Goal: Information Seeking & Learning: Learn about a topic

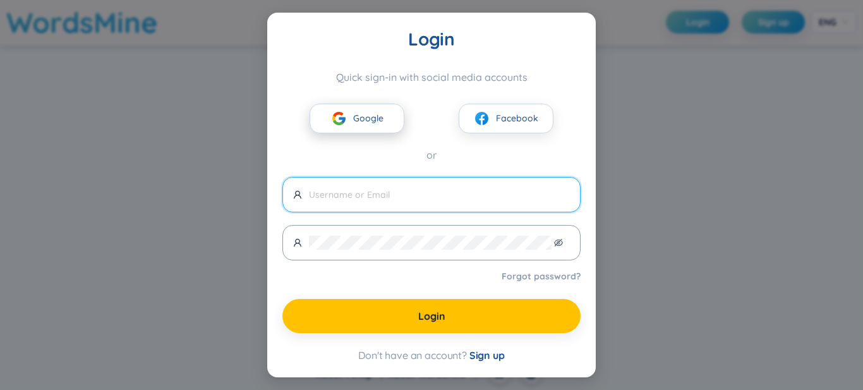
click at [380, 121] on span "Google" at bounding box center [368, 118] width 30 height 14
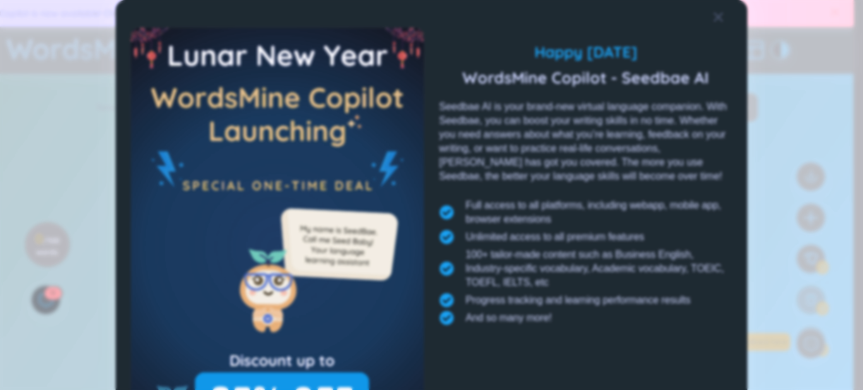
scroll to position [117, 0]
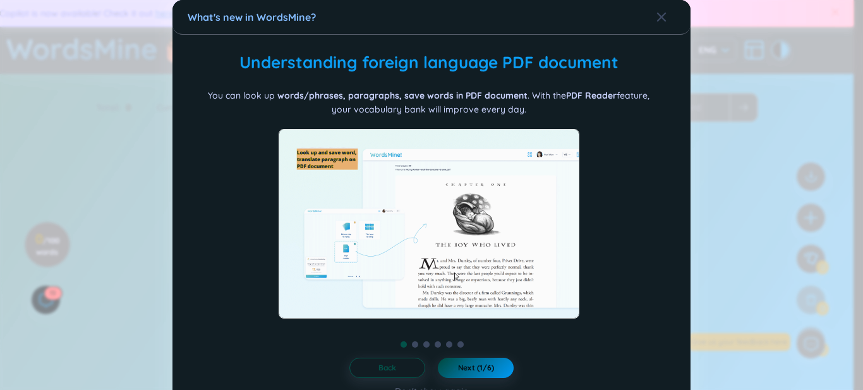
click at [491, 358] on button "Next (1/6)" at bounding box center [476, 368] width 76 height 20
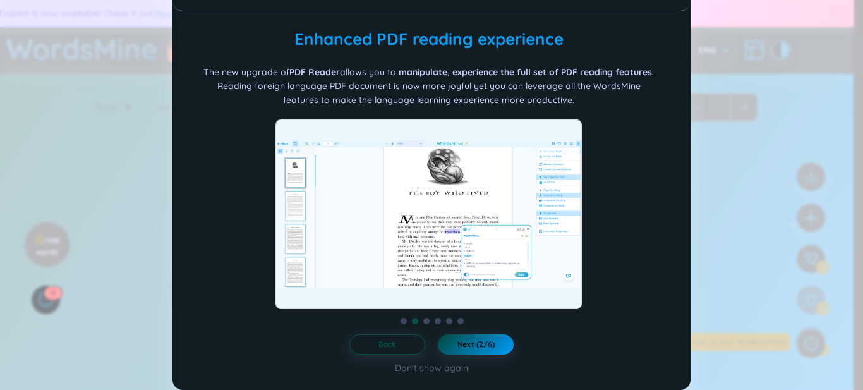
click at [491, 338] on button "Next (2/6)" at bounding box center [476, 344] width 76 height 20
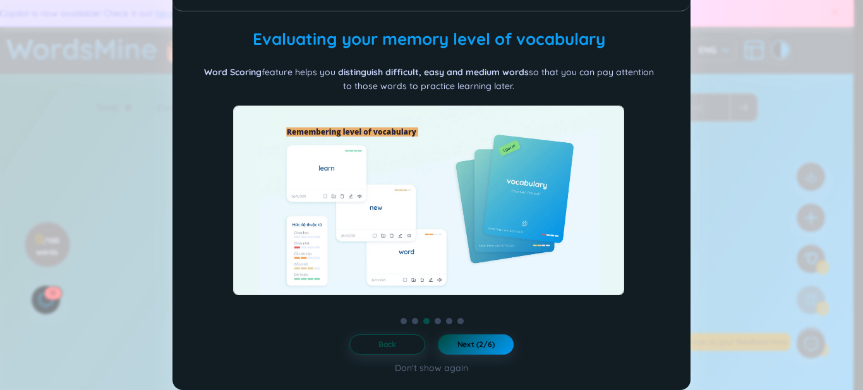
click at [491, 337] on button "Next (2/6)" at bounding box center [476, 344] width 76 height 20
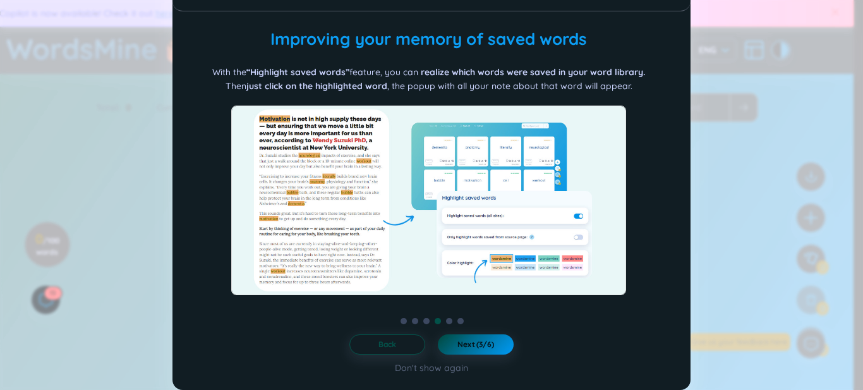
click at [491, 336] on button "Next (3/6)" at bounding box center [476, 344] width 76 height 20
click at [491, 334] on button "Next (4/6)" at bounding box center [476, 344] width 76 height 20
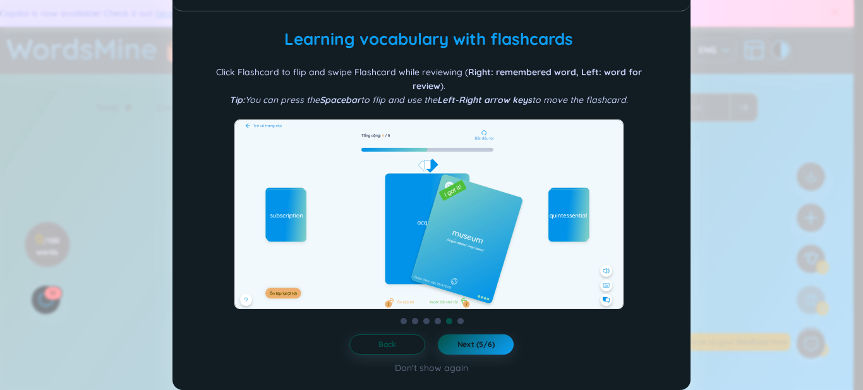
click at [491, 332] on div "Folder management WordsMine lets you manage and personalize your folder based o…" at bounding box center [432, 201] width 488 height 348
click at [485, 333] on div "Folder management WordsMine lets you manage and personalize your folder based o…" at bounding box center [432, 201] width 488 height 348
click at [411, 346] on button "Back" at bounding box center [387, 344] width 76 height 20
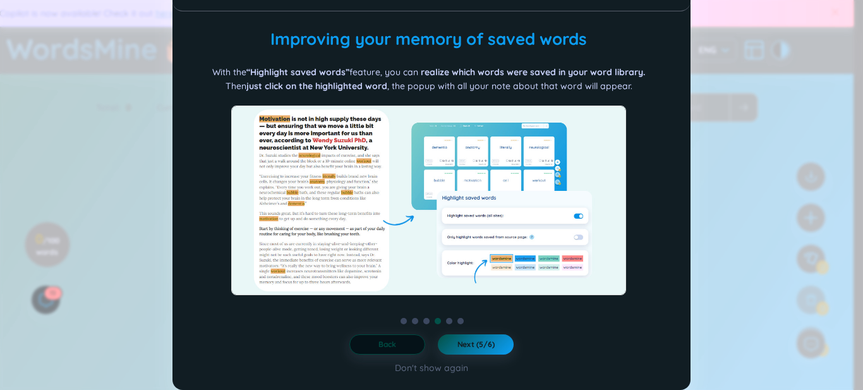
click at [411, 345] on button "Back" at bounding box center [387, 344] width 76 height 20
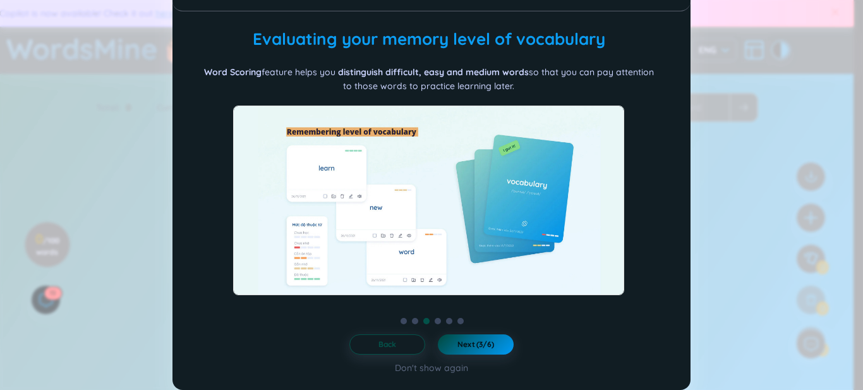
click at [464, 341] on span "Next (3/6)" at bounding box center [475, 344] width 37 height 10
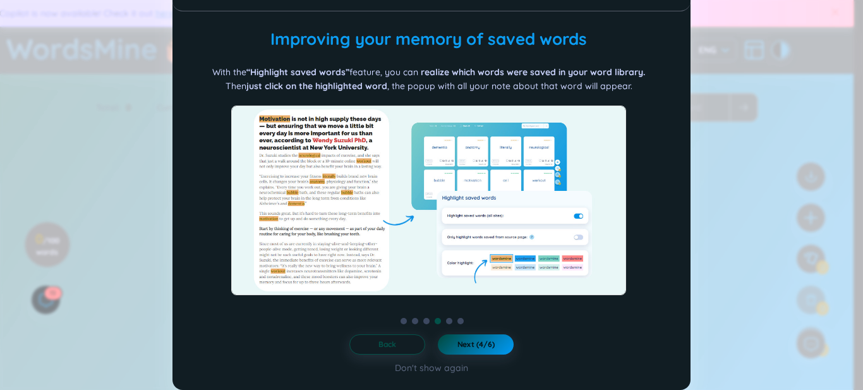
click at [465, 341] on span "Next (4/6)" at bounding box center [475, 344] width 37 height 10
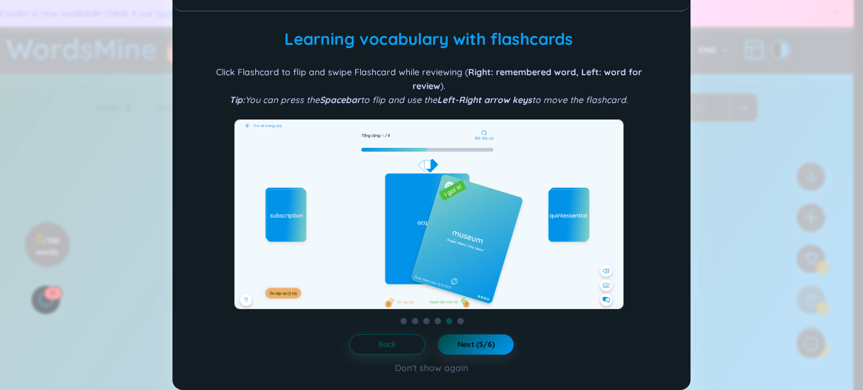
click at [465, 341] on span "Next (5/6)" at bounding box center [475, 344] width 37 height 10
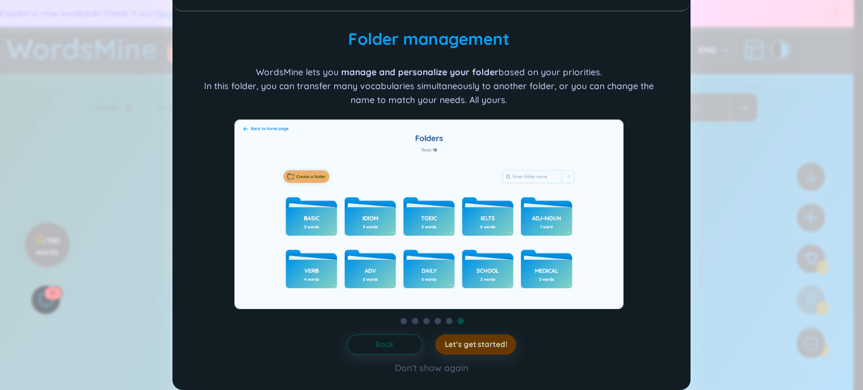
click at [465, 341] on span "Let's get started!" at bounding box center [476, 344] width 63 height 10
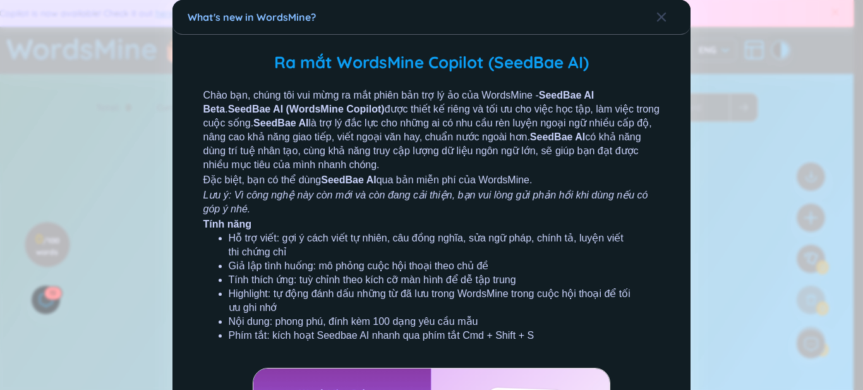
scroll to position [248, 0]
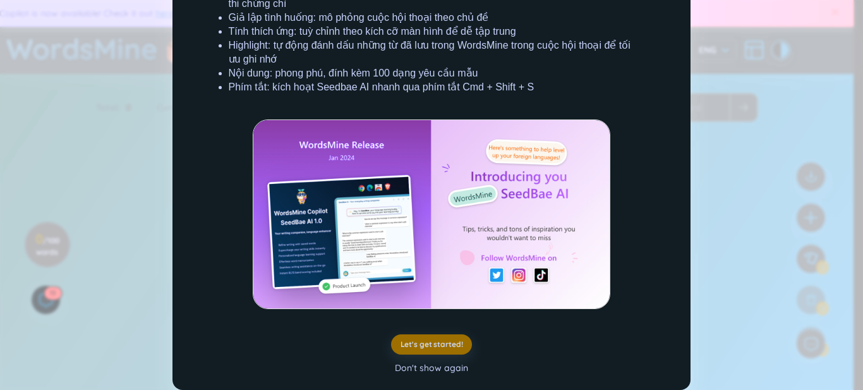
click at [426, 368] on div "Don't show again" at bounding box center [431, 368] width 73 height 14
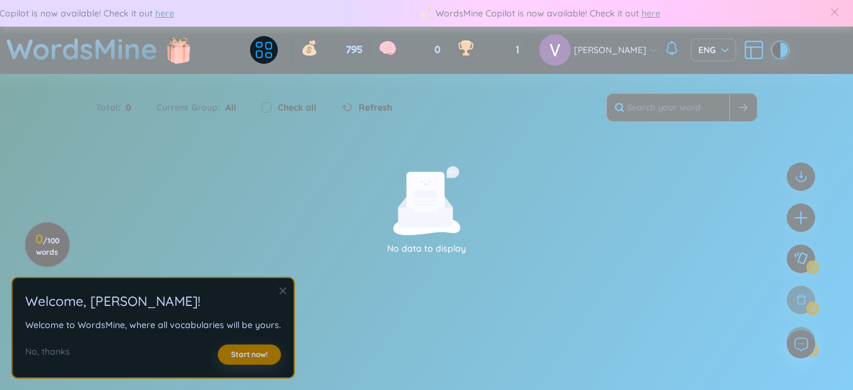
click at [281, 292] on icon "close" at bounding box center [283, 290] width 7 height 7
click at [281, 292] on section "Sort Alphabet Ascending Alphabet Descending Time-based Ascending Time-based Des…" at bounding box center [426, 237] width 853 height 326
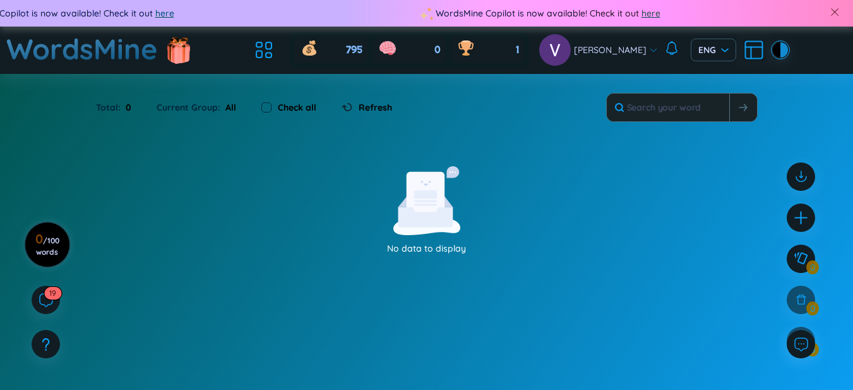
click at [40, 237] on h3 "0 / 100 words" at bounding box center [47, 245] width 28 height 23
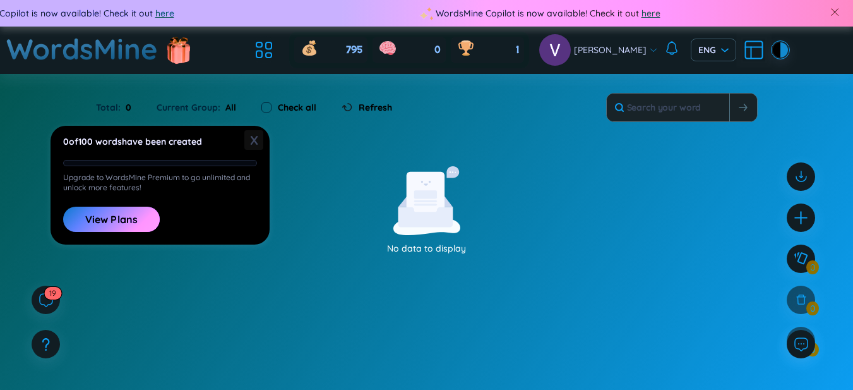
click at [255, 137] on span "X" at bounding box center [253, 140] width 19 height 20
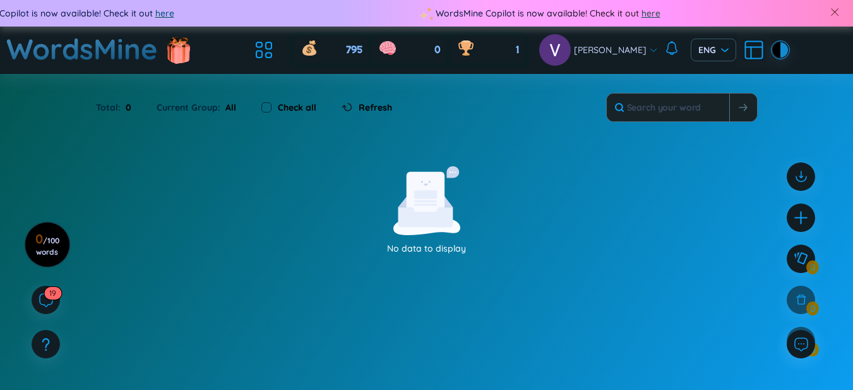
drag, startPoint x: 431, startPoint y: 224, endPoint x: 624, endPoint y: 196, distance: 194.6
click at [441, 220] on icon at bounding box center [425, 217] width 55 height 20
click at [802, 224] on icon "plus" at bounding box center [802, 218] width 18 height 18
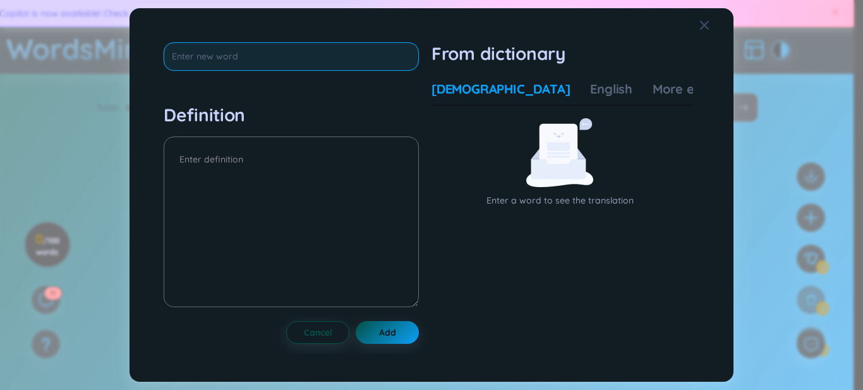
click at [296, 64] on input "text" at bounding box center [291, 56] width 255 height 28
paste input "take up"
type input "take up"
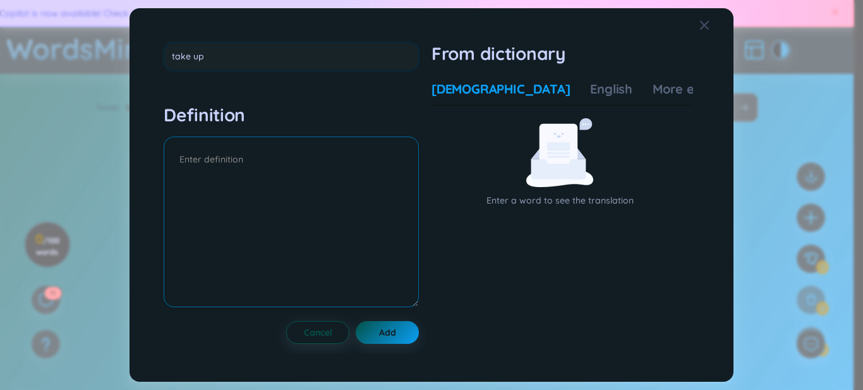
click at [284, 162] on textarea at bounding box center [291, 221] width 255 height 171
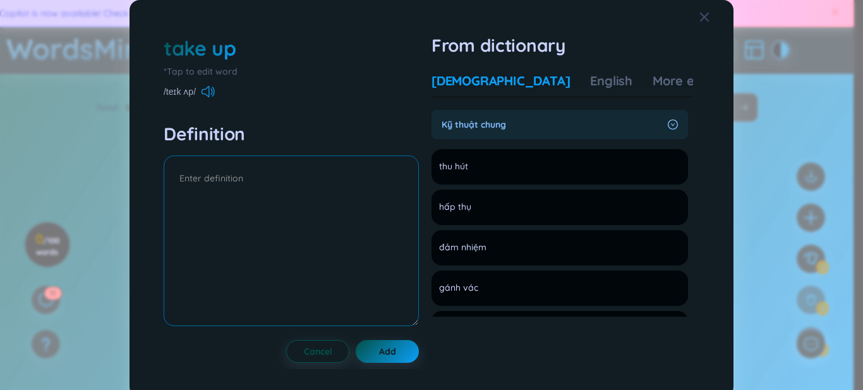
paste textarea "bắt đầu theo đuổi thứ gì"
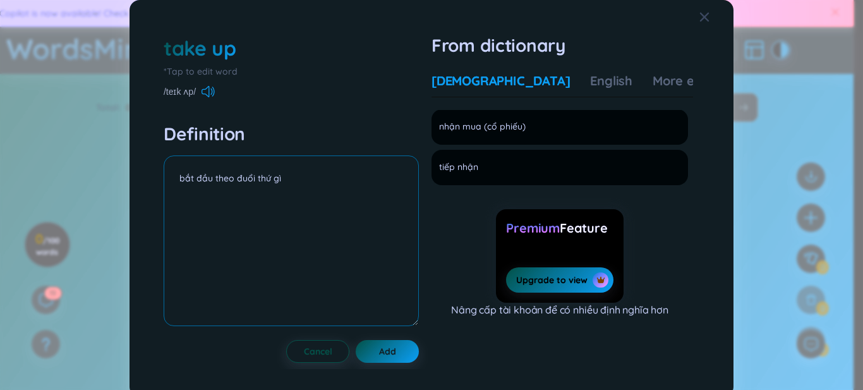
scroll to position [0, 0]
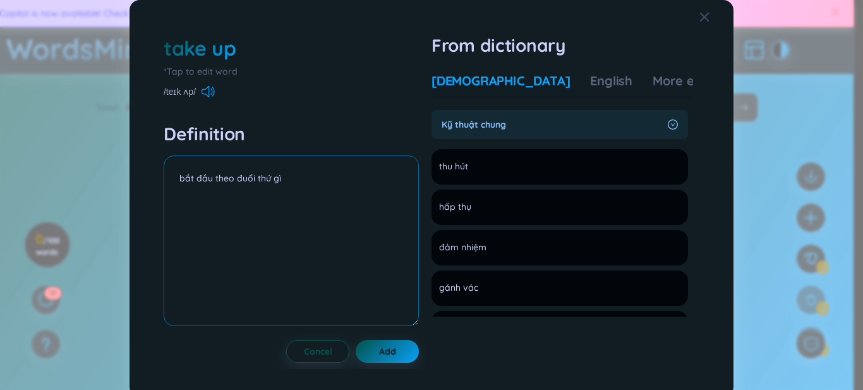
click at [255, 198] on textarea "bắt đầu theo đuổi thứ gì" at bounding box center [291, 240] width 255 height 171
click at [213, 204] on textarea "bắt đầu theo đuổi thứ gì" at bounding box center [291, 240] width 255 height 171
click at [296, 176] on textarea "bắt đầu theo đuổi thứ gì" at bounding box center [291, 240] width 255 height 171
type textarea "bắt đầu theo đuổi thứ gì"
click at [297, 176] on textarea "bắt đầu theo đuổi thứ gì" at bounding box center [291, 240] width 255 height 171
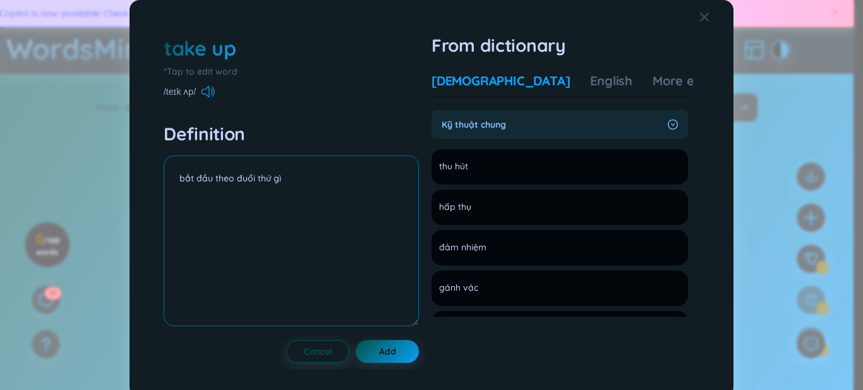
click at [251, 202] on textarea "bắt đầu theo đuổi thứ gì" at bounding box center [291, 240] width 255 height 171
click at [223, 71] on div "*Tap to edit word" at bounding box center [291, 71] width 255 height 14
click at [244, 203] on textarea "bắt đầu theo đuổi thứ gì" at bounding box center [291, 240] width 255 height 171
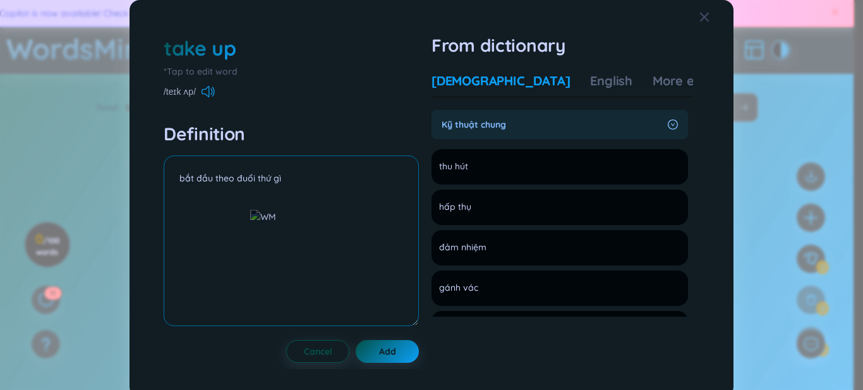
click at [327, 185] on textarea "bắt đầu theo đuổi thứ gì" at bounding box center [291, 240] width 255 height 171
click at [512, 169] on li "thu hút Add" at bounding box center [559, 166] width 256 height 35
click at [590, 80] on div "English" at bounding box center [611, 81] width 42 height 18
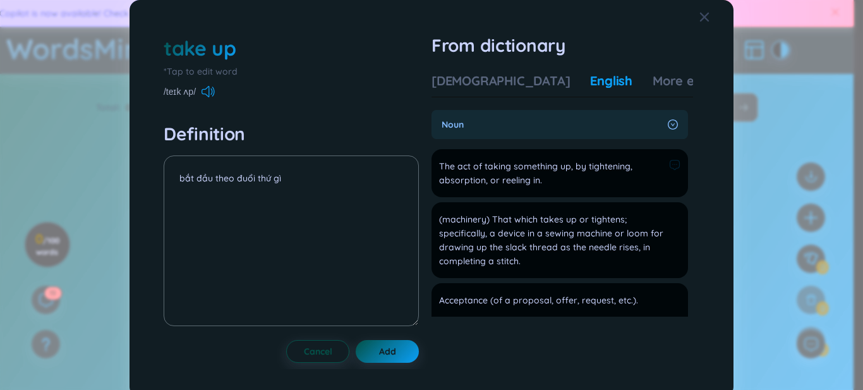
click at [492, 169] on span "The act of taking something up, by tightening, absorption, or reeling in." at bounding box center [551, 173] width 225 height 28
click at [324, 187] on textarea "bắt đầu theo đuổi thứ gì" at bounding box center [291, 240] width 255 height 171
paste textarea "My father started to take up golf."
click at [281, 178] on textarea "bắt đầu theo đuổi thứ gìMy father started to take up golf." at bounding box center [291, 240] width 255 height 171
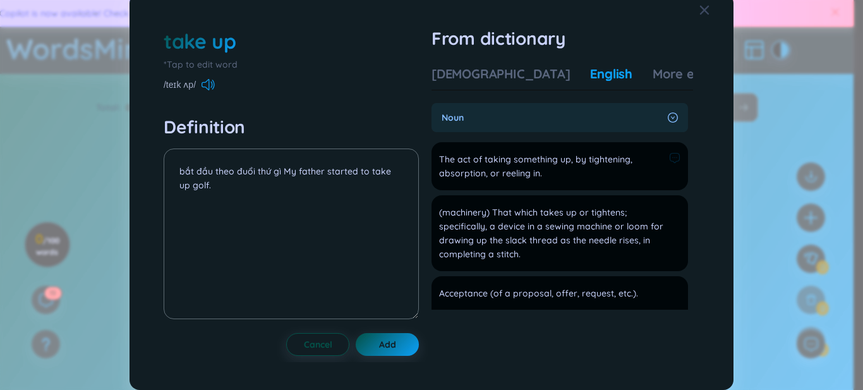
click at [526, 170] on span "The act of taking something up, by tightening, absorption, or reeling in." at bounding box center [551, 166] width 225 height 28
click at [478, 68] on div "[DEMOGRAPHIC_DATA]" at bounding box center [500, 74] width 138 height 18
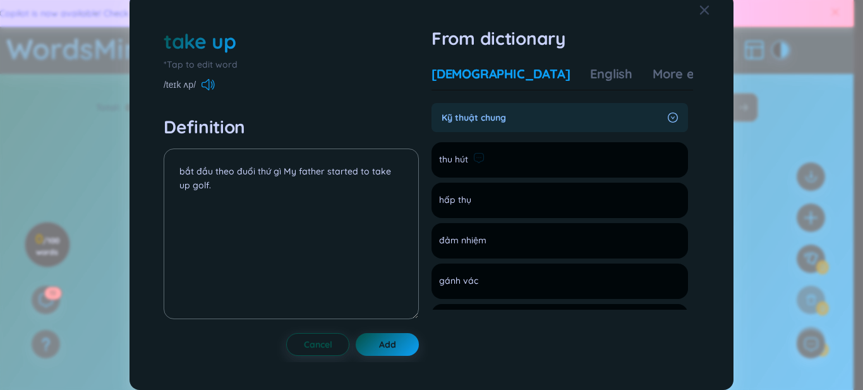
click at [653, 162] on li "thu hút Add" at bounding box center [559, 159] width 256 height 35
click at [441, 169] on div "thu hút" at bounding box center [461, 160] width 45 height 20
drag, startPoint x: 553, startPoint y: 74, endPoint x: 575, endPoint y: 140, distance: 69.9
click at [590, 73] on div "English" at bounding box center [611, 74] width 42 height 18
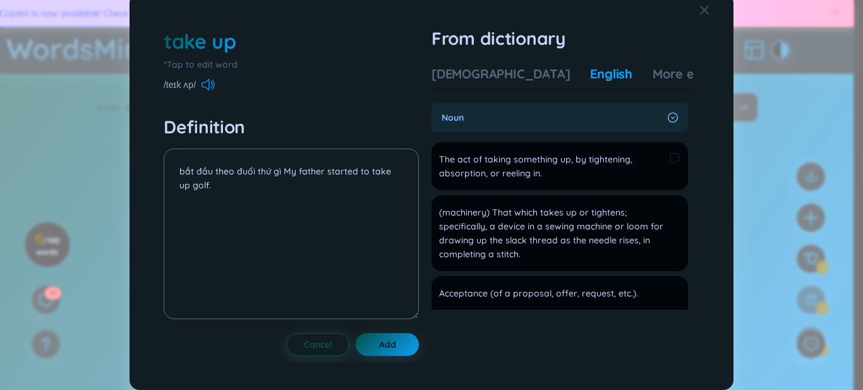
click at [594, 163] on span "The act of taking something up, by tightening, absorption, or reeling in." at bounding box center [551, 166] width 225 height 28
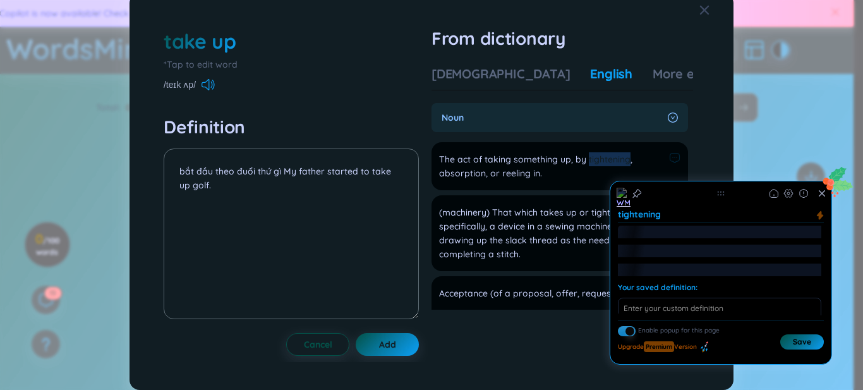
click at [529, 172] on span "The act of taking something up, by tightening, absorption, or reeling in." at bounding box center [551, 166] width 225 height 28
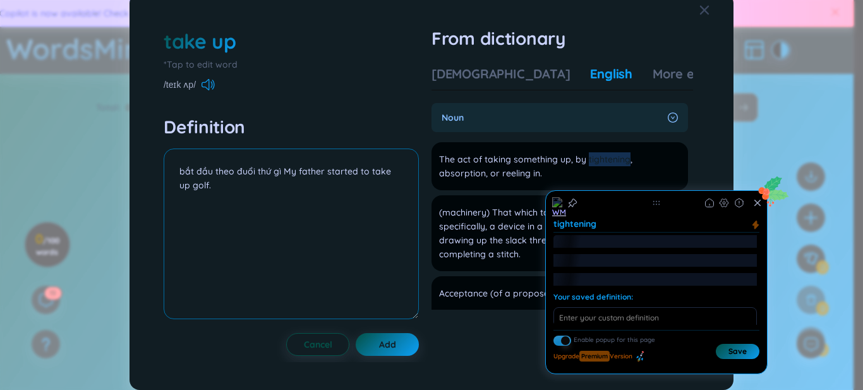
click at [363, 203] on textarea "bắt đầu theo đuổi thứ gì My father started to take up golf." at bounding box center [291, 233] width 255 height 171
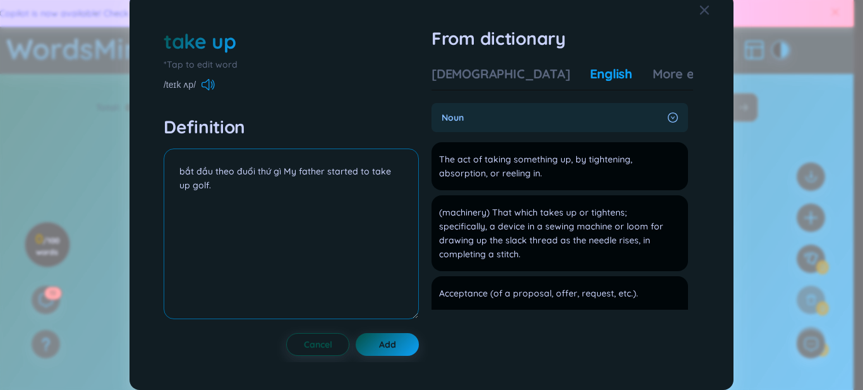
click at [286, 169] on textarea "bắt đầu theo đuổi thứ gì My father started to take up golf." at bounding box center [291, 233] width 255 height 171
click at [613, 88] on div "Vietnamese English More examples" at bounding box center [587, 77] width 313 height 25
click at [404, 346] on button "Add" at bounding box center [387, 344] width 63 height 23
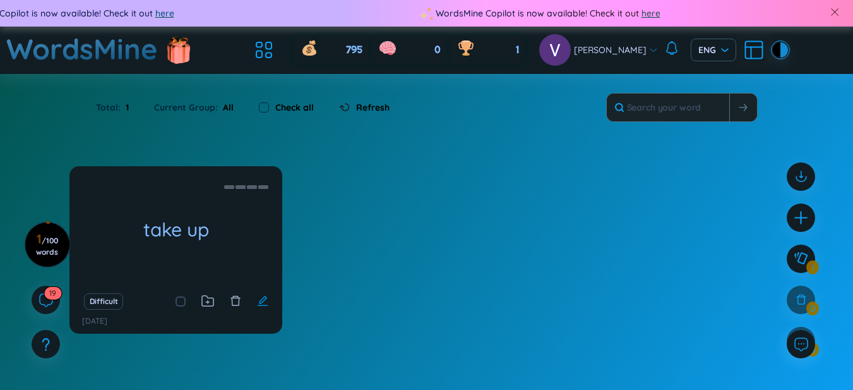
click at [263, 302] on icon "edit" at bounding box center [262, 301] width 10 height 10
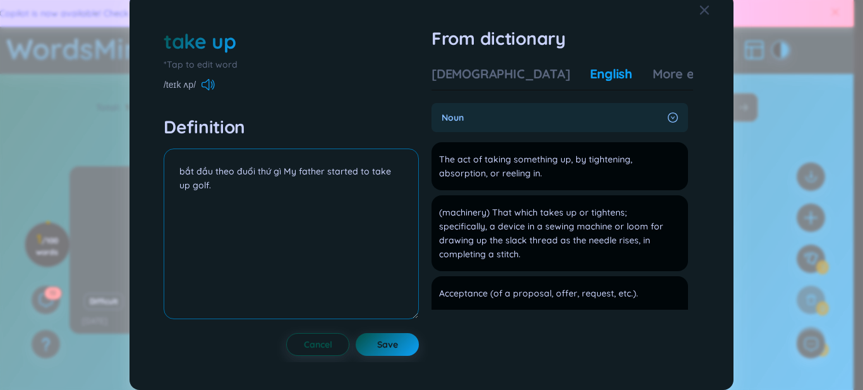
click at [280, 173] on textarea "bắt đầu theo đuổi thứ gì My father started to take up golf." at bounding box center [291, 233] width 255 height 171
click at [282, 183] on textarea "bắt đầu theo đuổi thứ gì My father started to take up golf." at bounding box center [291, 233] width 255 height 171
type textarea "bắt đầu theo đuổi thứ gì My father started to take up golf."
click at [380, 351] on span "Save" at bounding box center [387, 344] width 21 height 13
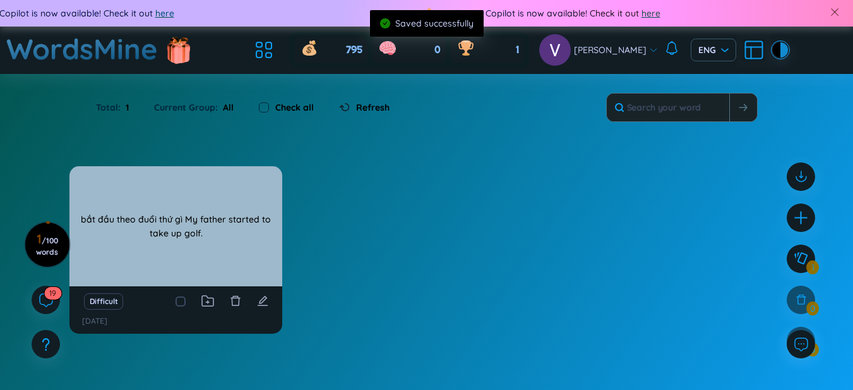
click at [136, 196] on div "take up" at bounding box center [175, 226] width 213 height 120
click at [165, 241] on div "bắt đầu theo đuổi thứ gì My father started to take up golf." at bounding box center [176, 226] width 200 height 114
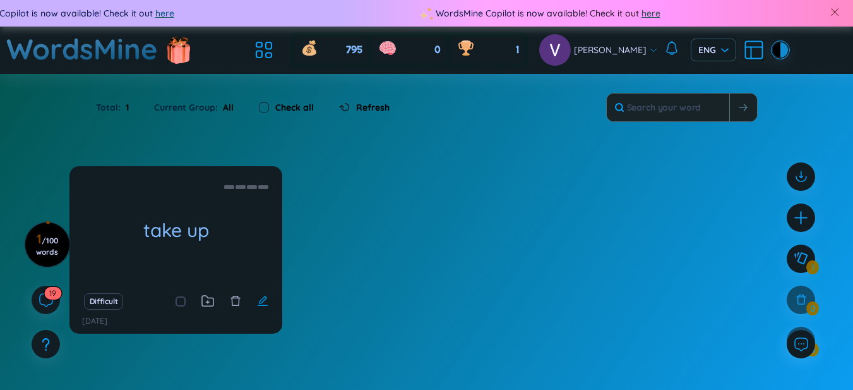
click at [262, 303] on icon "edit" at bounding box center [262, 301] width 10 height 10
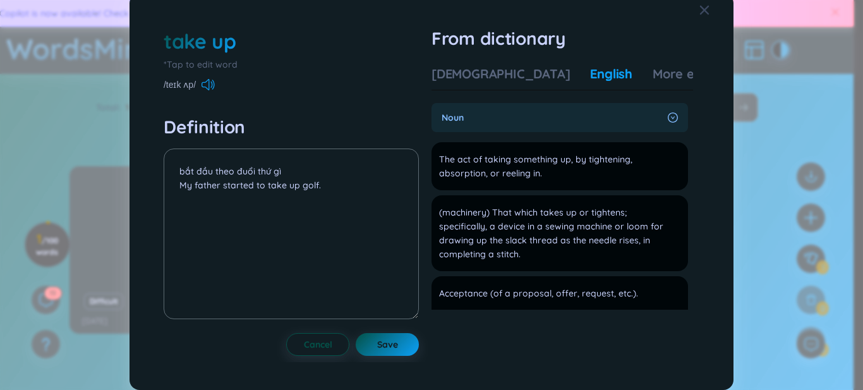
click at [829, 238] on div "take up *Tap to edit word /teɪk ʌp/ Definition bắt đầu theo đuổi thứ gì My fath…" at bounding box center [431, 195] width 863 height 390
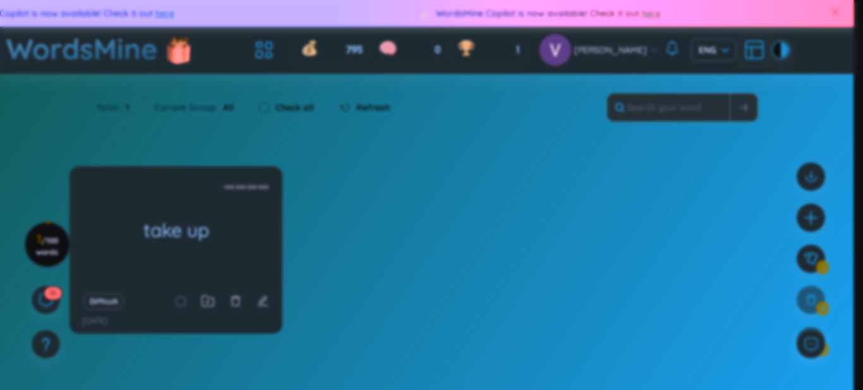
click at [759, 233] on body "WordsMine Copilot is now available! Check it out here WordsMine Copilot is now …" at bounding box center [426, 195] width 853 height 390
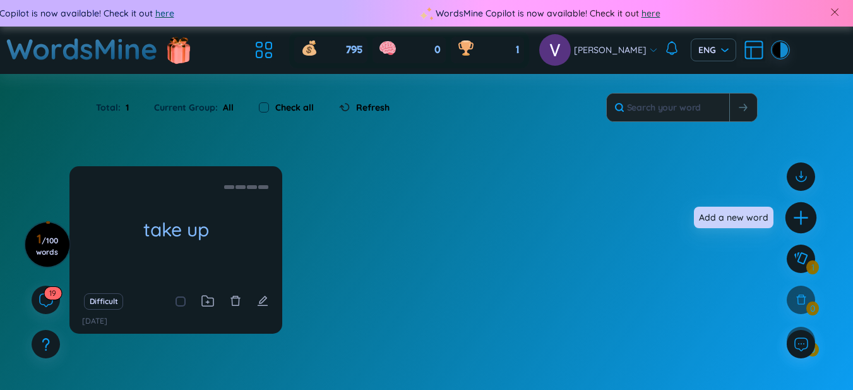
click at [795, 217] on icon "plus" at bounding box center [801, 217] width 14 height 1
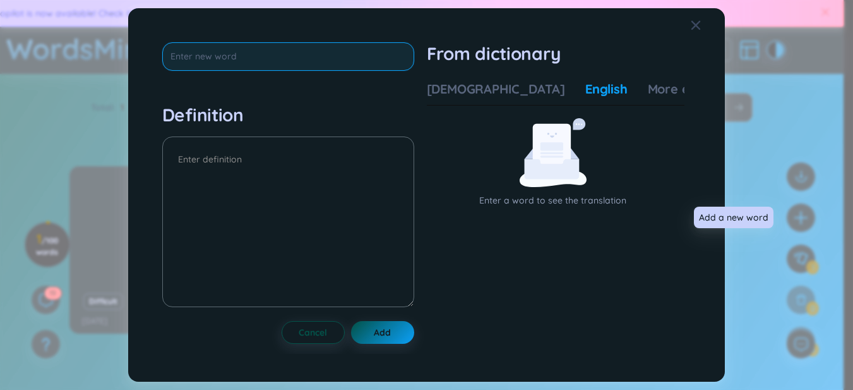
click at [333, 55] on input "text" at bounding box center [288, 56] width 252 height 28
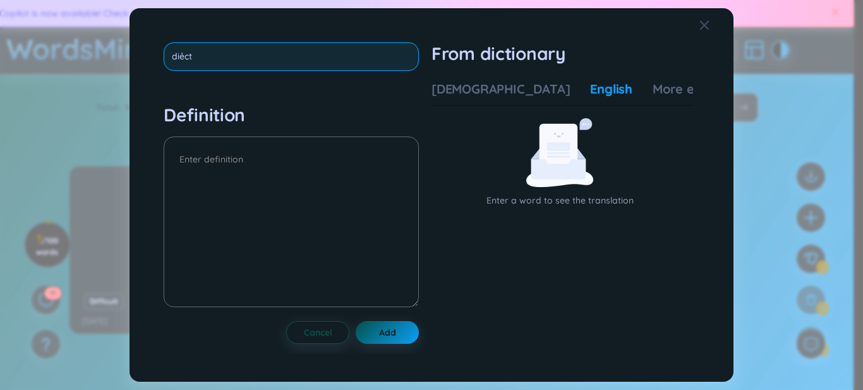
click at [182, 61] on input "diẻct" at bounding box center [291, 56] width 255 height 28
type input "direct"
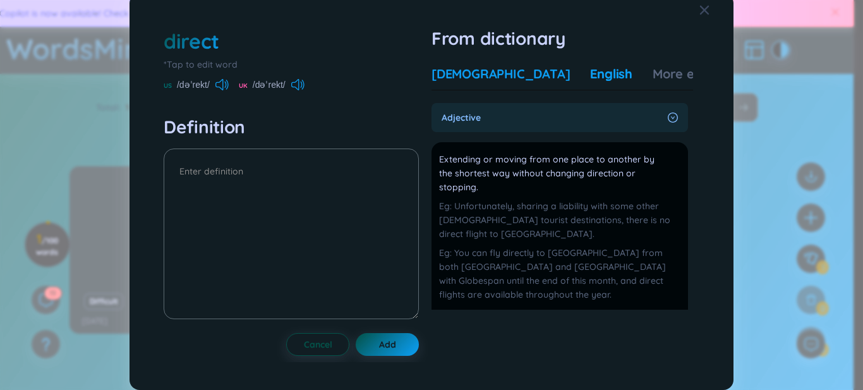
click at [474, 83] on div "[DEMOGRAPHIC_DATA]" at bounding box center [500, 74] width 138 height 18
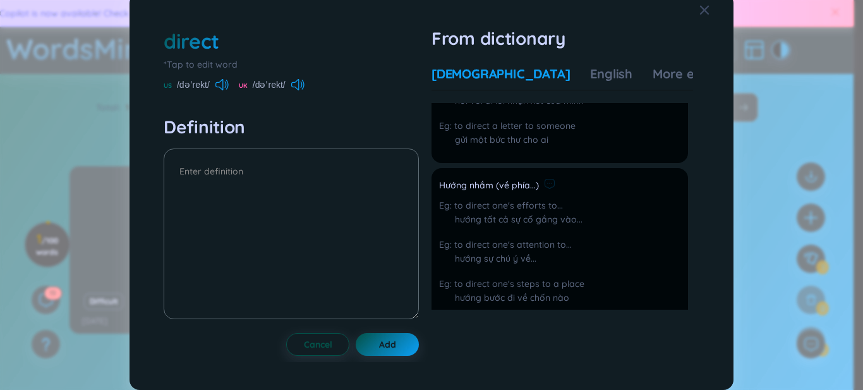
scroll to position [210, 0]
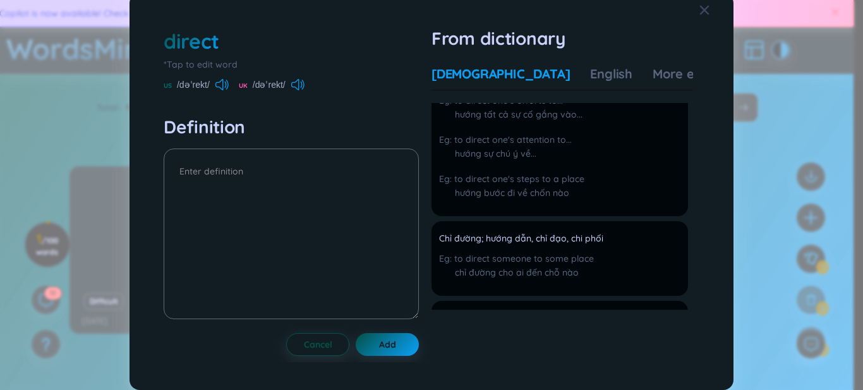
click at [480, 200] on div "hướng bước đi về chốn nào" at bounding box center [511, 193] width 145 height 14
click at [485, 200] on div "hướng bước đi về chốn nào" at bounding box center [511, 193] width 145 height 14
click at [487, 200] on div "hướng bước đi về chốn nào" at bounding box center [511, 193] width 145 height 14
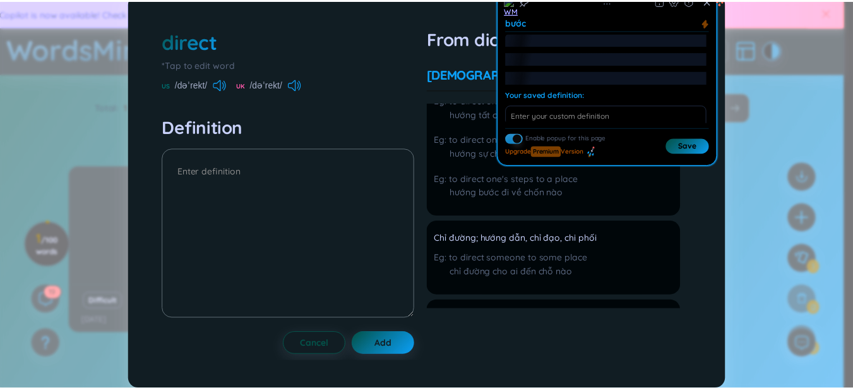
scroll to position [0, 0]
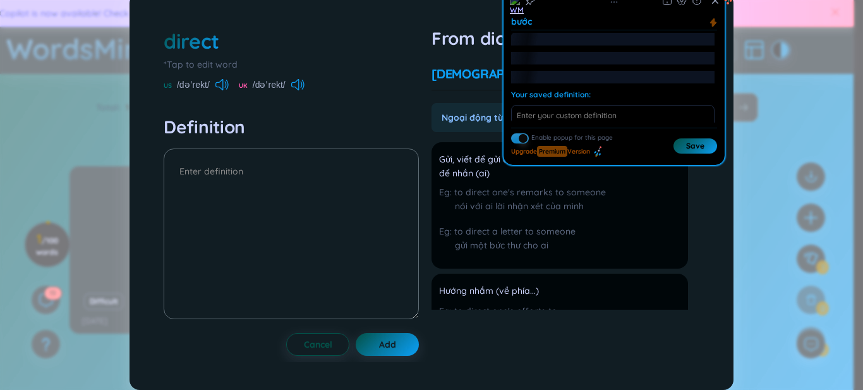
click at [569, 198] on span "to direct one's remarks to someone" at bounding box center [530, 191] width 152 height 11
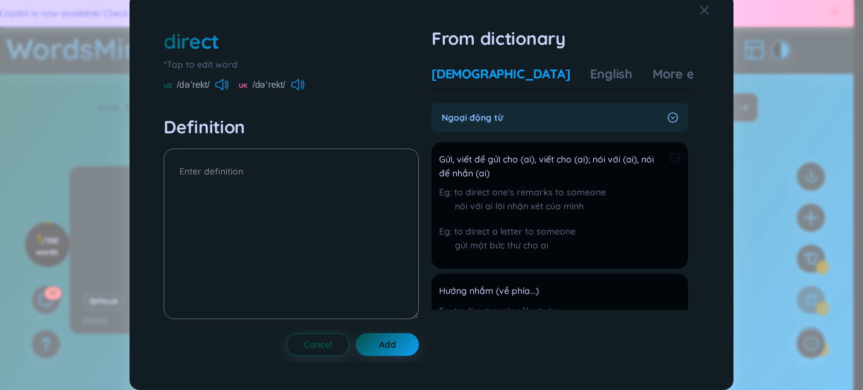
click at [512, 175] on span "Gửi, viết để gửi cho (ai), viết cho (ai); nói với (ai), nói để nhắn (ai)" at bounding box center [551, 166] width 225 height 28
click at [444, 170] on span "Gửi, viết để gửi cho (ai), viết cho (ai); nói với (ai), nói để nhắn (ai)" at bounding box center [551, 166] width 225 height 28
click at [238, 196] on textarea at bounding box center [291, 233] width 255 height 171
type textarea "g"
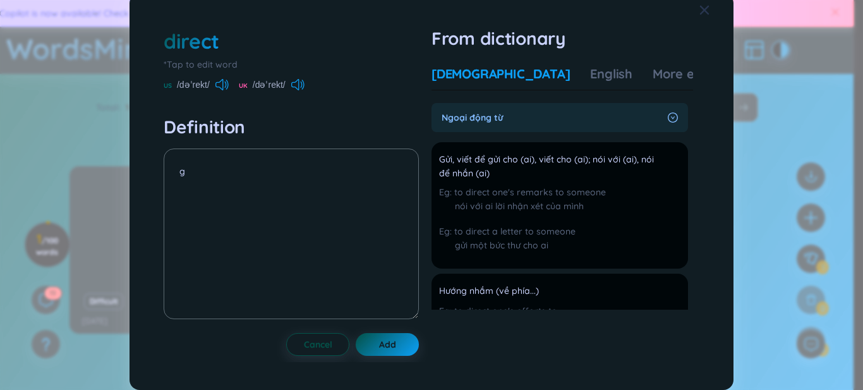
click at [699, 13] on icon "Close" at bounding box center [704, 10] width 10 height 10
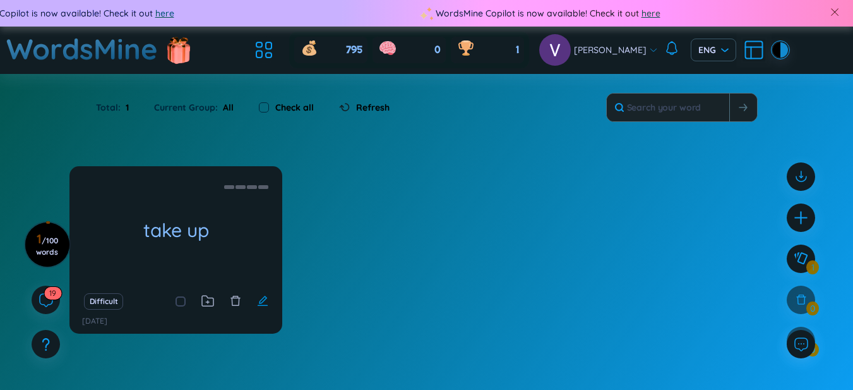
click at [268, 303] on icon "edit" at bounding box center [262, 300] width 11 height 11
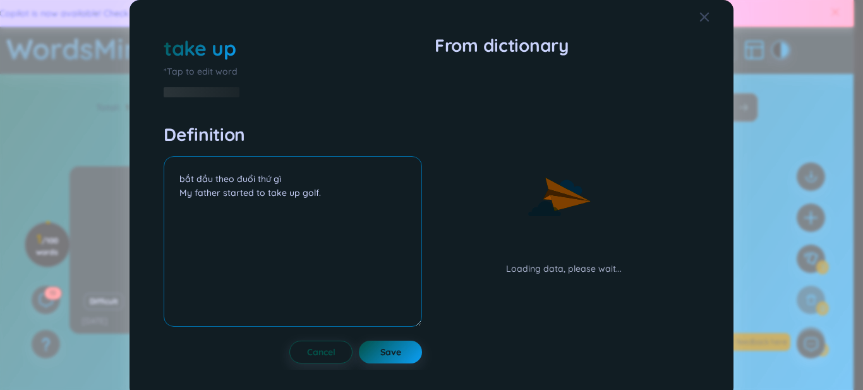
click at [293, 183] on textarea "bắt đầu theo đuổi thứ gì My father started to take up golf." at bounding box center [293, 241] width 258 height 171
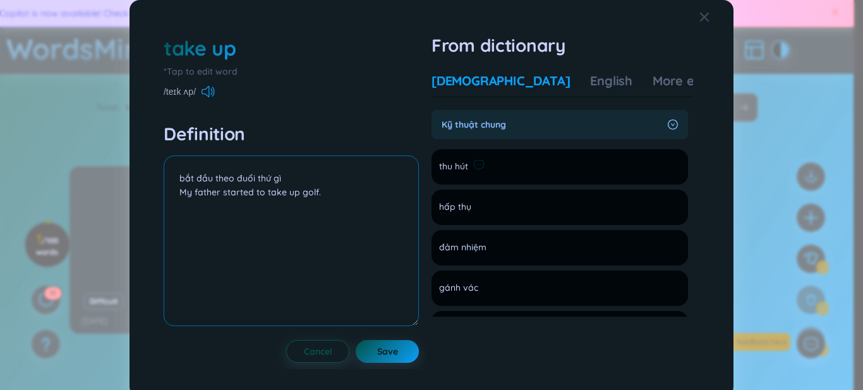
drag, startPoint x: 279, startPoint y: 178, endPoint x: 435, endPoint y: 178, distance: 155.4
click at [434, 178] on div "take up *Tap to edit word /teɪk ʌp/ Definition bắt đầu theo đuổi thứ gì My fath…" at bounding box center [431, 198] width 548 height 341
type textarea "bắt đầu theo đuổi thứ gìMy father started to take up golf."
click at [286, 340] on button "Cancel" at bounding box center [317, 351] width 63 height 23
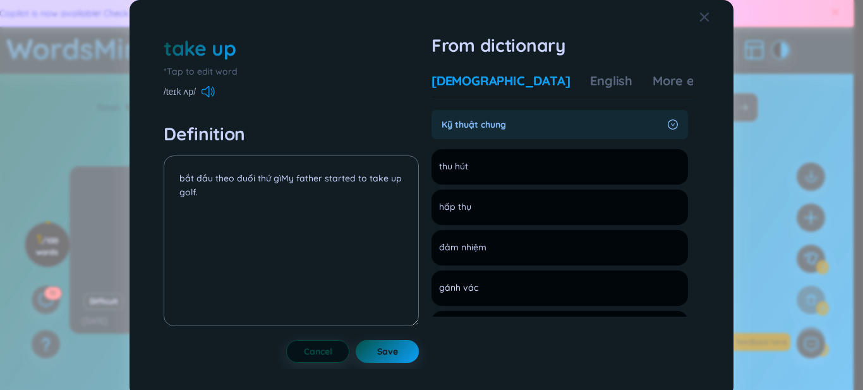
click at [286, 340] on button "Cancel" at bounding box center [317, 351] width 63 height 23
click at [323, 352] on span "Cancel" at bounding box center [318, 351] width 28 height 13
click at [286, 340] on button "Cancel" at bounding box center [317, 351] width 63 height 23
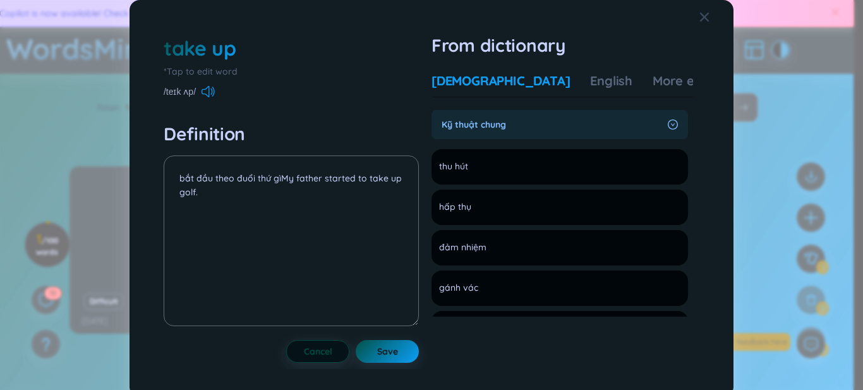
click at [286, 340] on button "Cancel" at bounding box center [317, 351] width 63 height 23
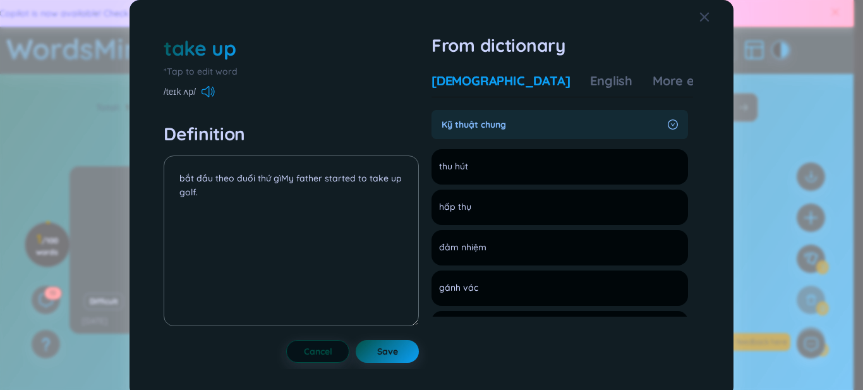
click at [286, 340] on button "Cancel" at bounding box center [317, 351] width 63 height 23
click at [324, 349] on span "Cancel" at bounding box center [318, 351] width 28 height 13
click at [286, 340] on button "Cancel" at bounding box center [317, 351] width 63 height 23
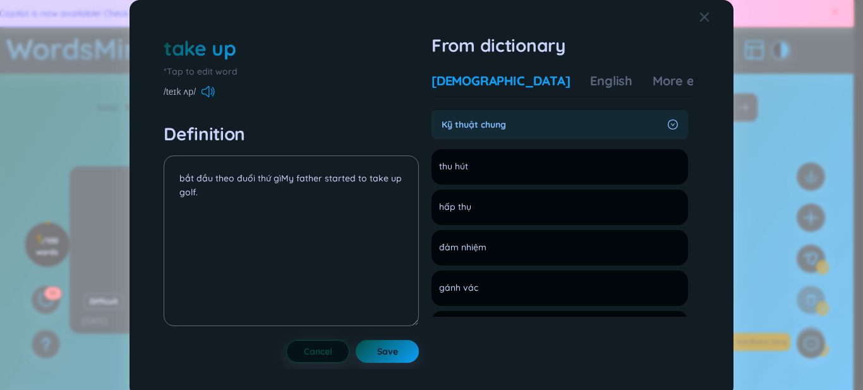
click at [286, 340] on button "Cancel" at bounding box center [317, 351] width 63 height 23
click at [324, 349] on span "Cancel" at bounding box center [318, 351] width 28 height 13
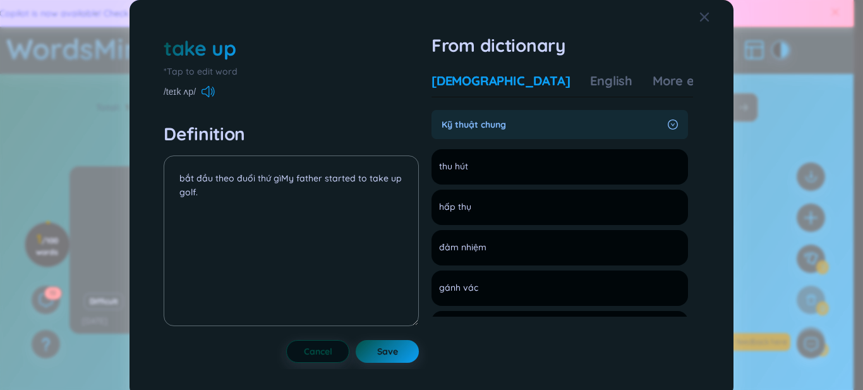
click at [286, 340] on button "Cancel" at bounding box center [317, 351] width 63 height 23
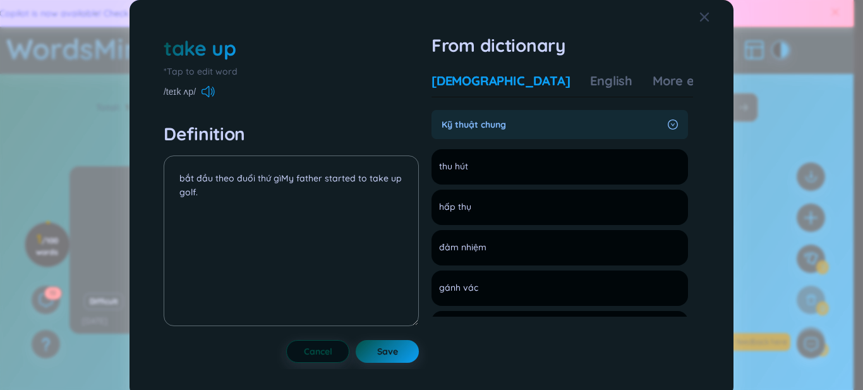
click at [286, 340] on button "Cancel" at bounding box center [317, 351] width 63 height 23
click at [324, 349] on span "Cancel" at bounding box center [318, 351] width 28 height 13
click at [286, 340] on button "Cancel" at bounding box center [317, 351] width 63 height 23
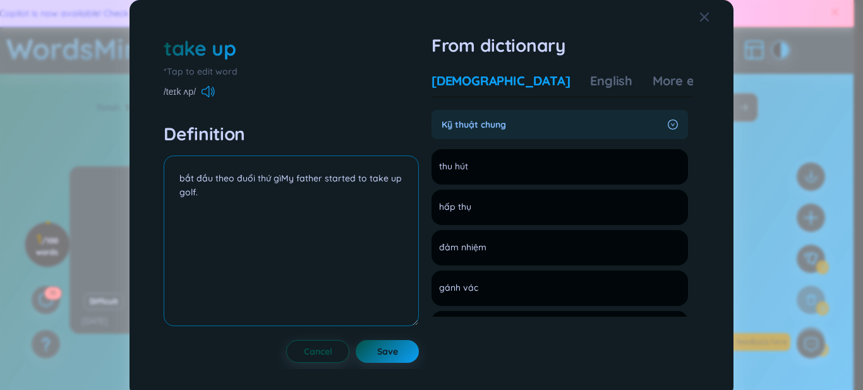
click at [286, 340] on button "Cancel" at bounding box center [317, 351] width 63 height 23
click at [323, 345] on span "Cancel" at bounding box center [318, 351] width 28 height 13
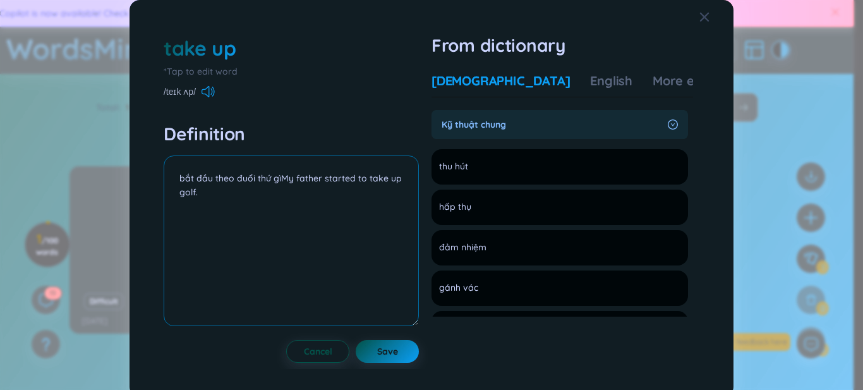
click at [286, 340] on button "Cancel" at bounding box center [317, 351] width 63 height 23
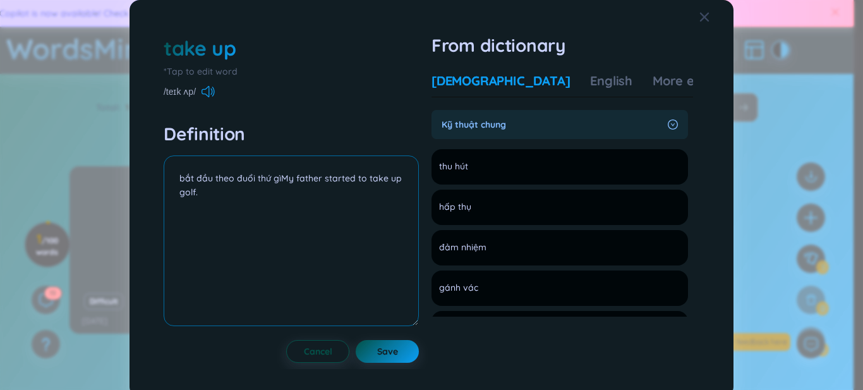
click at [286, 340] on button "Cancel" at bounding box center [317, 351] width 63 height 23
click at [294, 100] on div "take up *Tap to edit word /teɪk ʌp/ Definition bắt đầu theo đuổi thứ gìMy fathe…" at bounding box center [291, 198] width 255 height 328
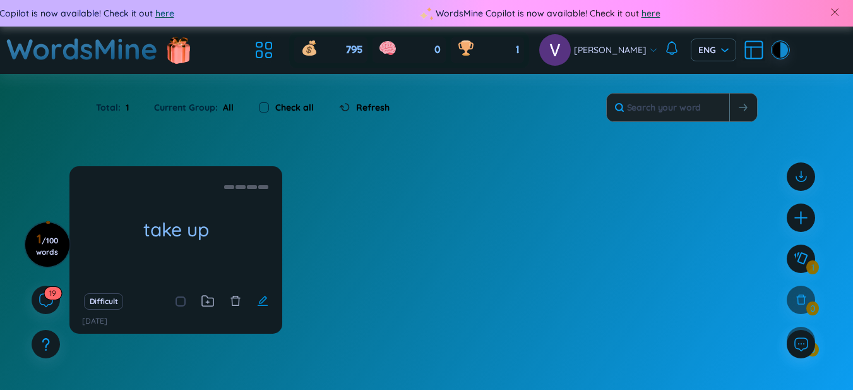
click at [258, 303] on icon "edit" at bounding box center [262, 300] width 11 height 11
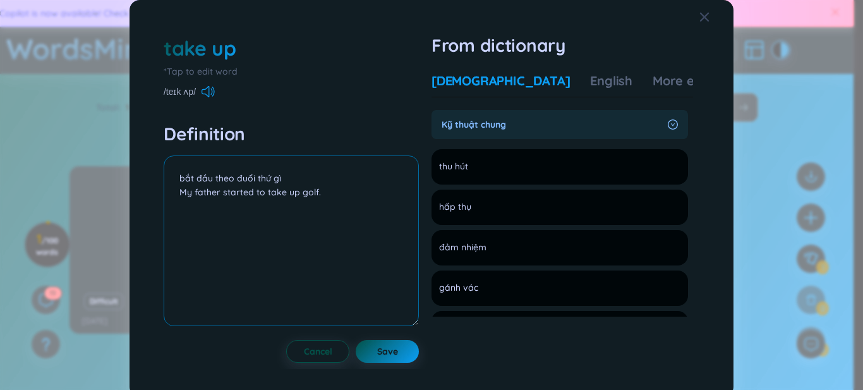
drag, startPoint x: 171, startPoint y: 193, endPoint x: 361, endPoint y: 207, distance: 190.7
click at [361, 207] on textarea "bắt đầu theo đuổi thứ gì My father started to take up golf." at bounding box center [291, 240] width 255 height 171
drag, startPoint x: 272, startPoint y: 126, endPoint x: 243, endPoint y: 131, distance: 30.2
click at [263, 126] on h4 "Definition" at bounding box center [291, 134] width 255 height 23
click at [243, 131] on h4 "Definition" at bounding box center [291, 134] width 255 height 23
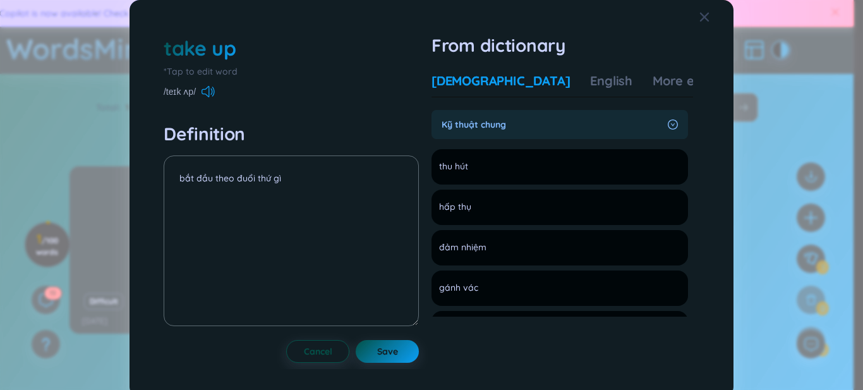
drag, startPoint x: 370, startPoint y: 351, endPoint x: 355, endPoint y: 338, distance: 19.7
click at [370, 351] on button "Save" at bounding box center [387, 351] width 63 height 23
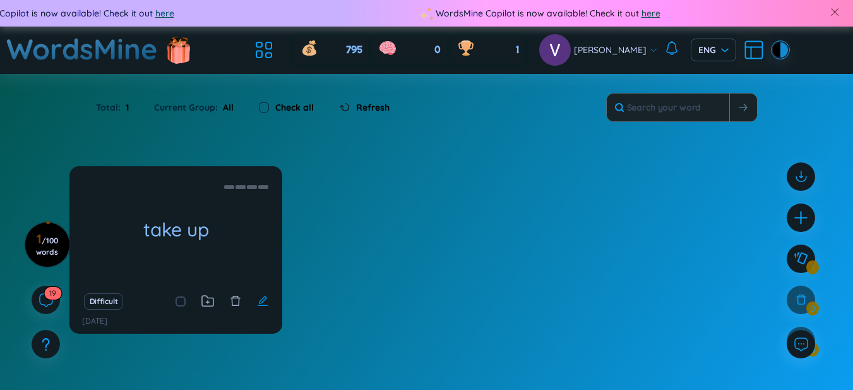
click at [267, 296] on icon "edit" at bounding box center [262, 300] width 11 height 11
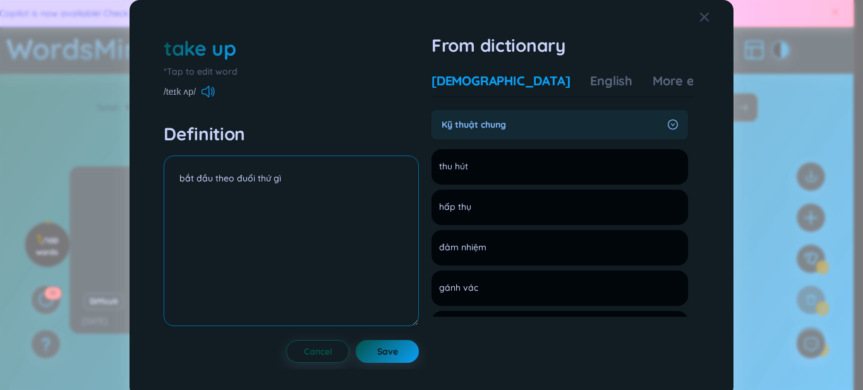
click at [311, 189] on textarea "bắt đầu theo đuổi thứ gì" at bounding box center [291, 240] width 255 height 171
drag, startPoint x: 280, startPoint y: 176, endPoint x: 411, endPoint y: 183, distance: 131.6
click at [411, 183] on textarea "bắt đầu theo đuổi thứ gì" at bounding box center [291, 240] width 255 height 171
paste textarea "My father started to take up golf."
click at [398, 347] on button "Save" at bounding box center [387, 351] width 63 height 23
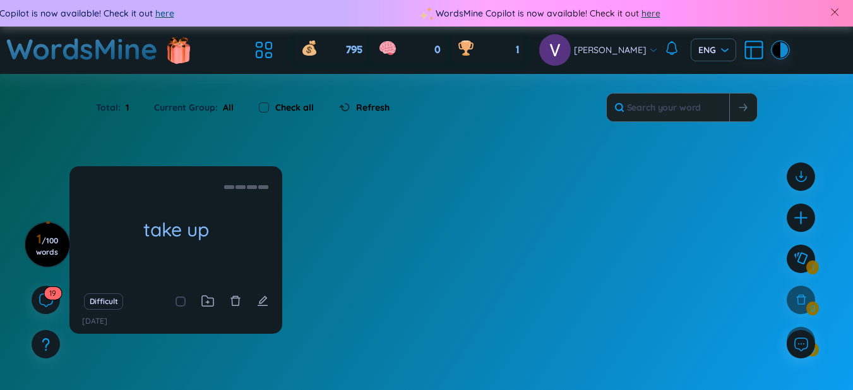
click at [269, 303] on div "Difficult" at bounding box center [176, 301] width 200 height 18
click at [263, 297] on icon "edit" at bounding box center [262, 300] width 11 height 11
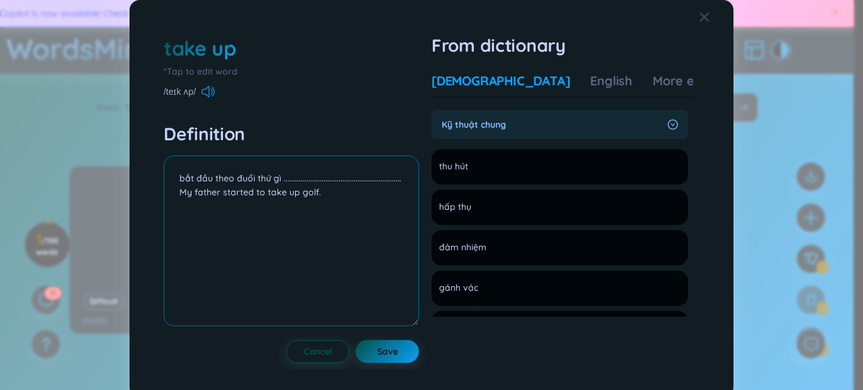
click at [407, 181] on textarea "bắt đầu theo đuổi thứ gì ......................................................…" at bounding box center [291, 240] width 255 height 171
click at [377, 357] on span "Save" at bounding box center [387, 351] width 21 height 13
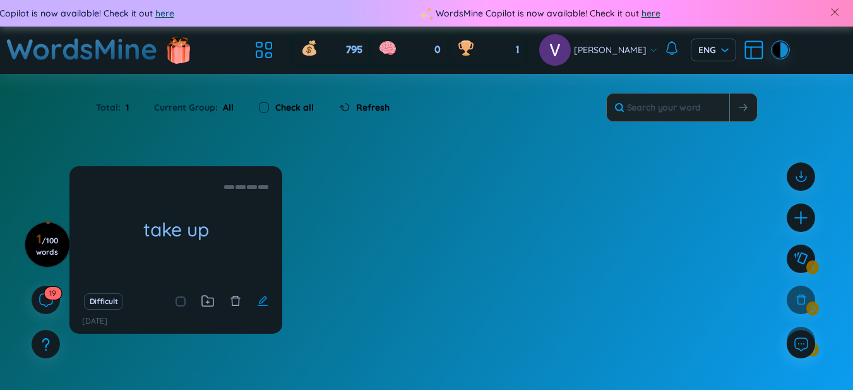
click at [266, 304] on icon "edit" at bounding box center [262, 300] width 11 height 11
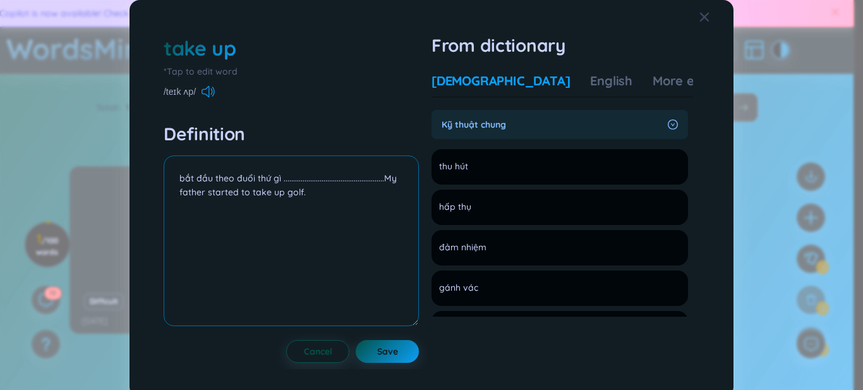
click at [382, 181] on textarea "bắt đầu theo đuổi thứ gì .....................................................M…" at bounding box center [291, 240] width 255 height 171
click at [400, 349] on button "Save" at bounding box center [387, 351] width 63 height 23
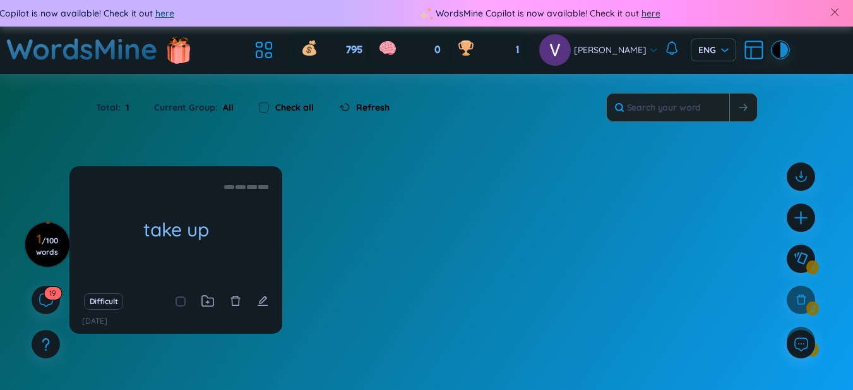
click at [267, 301] on icon "edit" at bounding box center [262, 300] width 11 height 11
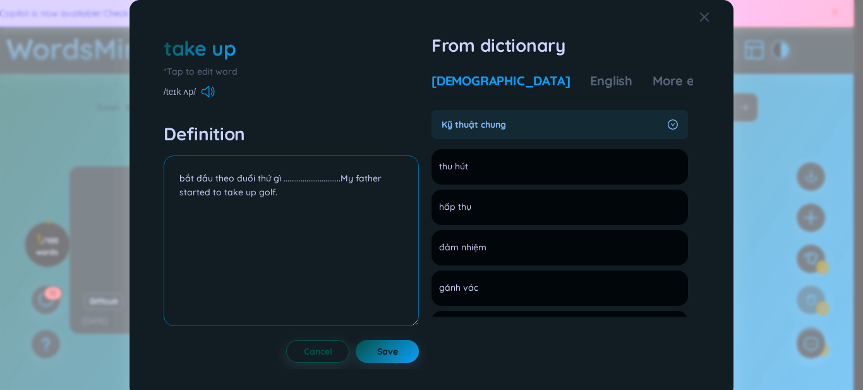
click at [342, 179] on textarea "bắt đầu theo đuổi thứ gì ..............................My father started to tak…" at bounding box center [291, 240] width 255 height 171
click at [382, 346] on span "Save" at bounding box center [387, 351] width 21 height 13
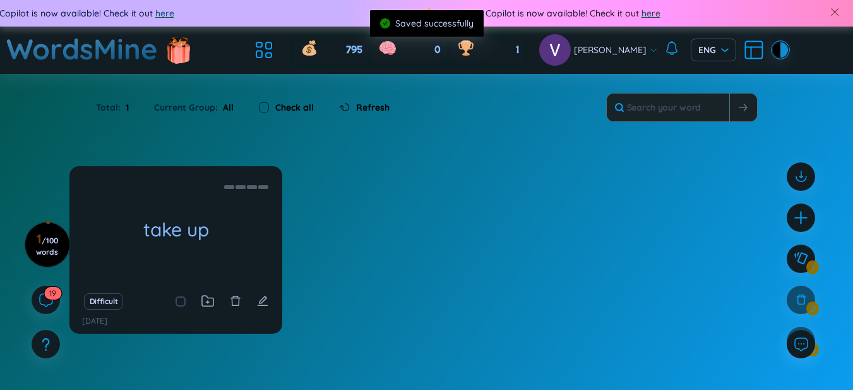
click at [269, 298] on div "Difficult" at bounding box center [176, 301] width 200 height 18
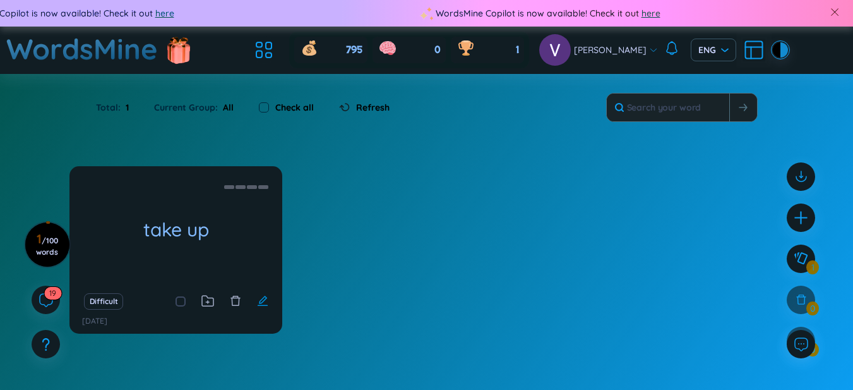
click at [265, 300] on icon "edit" at bounding box center [262, 300] width 11 height 11
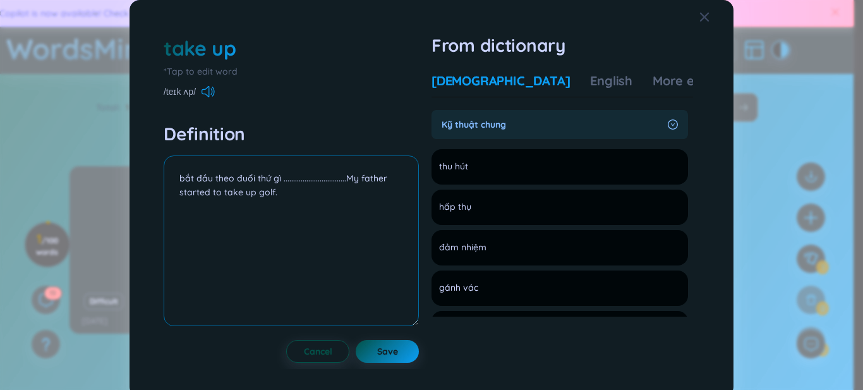
click at [344, 179] on textarea "bắt đầu theo đuổi thứ gì .................................My father started to …" at bounding box center [291, 240] width 255 height 171
click at [382, 348] on span "Save" at bounding box center [387, 351] width 21 height 13
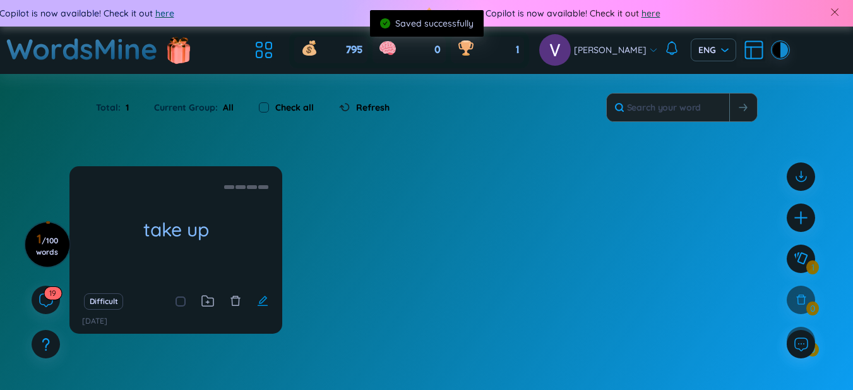
click at [262, 301] on icon "edit" at bounding box center [262, 300] width 11 height 11
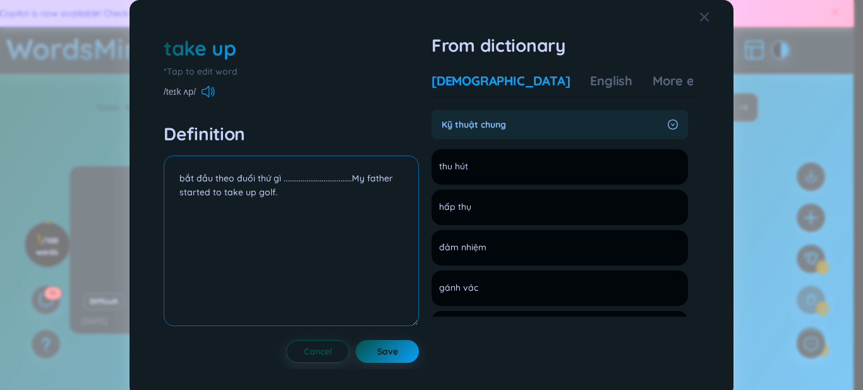
click at [351, 181] on textarea "bắt đầu theo đuổi thứ gì ....................................My father started …" at bounding box center [291, 240] width 255 height 171
click at [373, 351] on button "Save" at bounding box center [387, 351] width 63 height 23
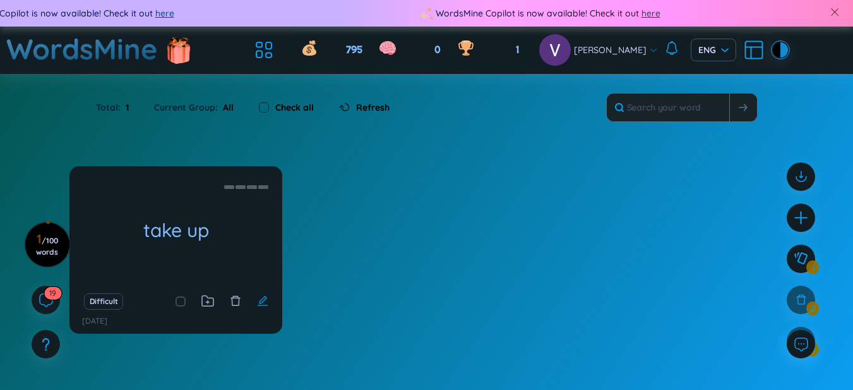
click at [257, 298] on icon "edit" at bounding box center [262, 300] width 11 height 11
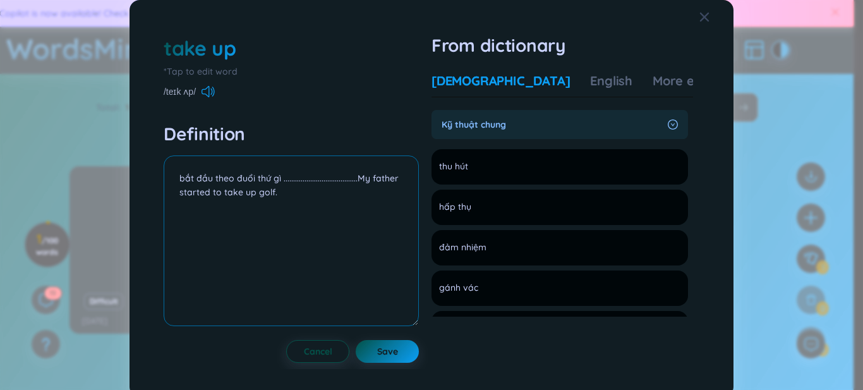
click at [358, 177] on textarea "bắt đầu theo đuổi thứ gì .......................................My father start…" at bounding box center [291, 240] width 255 height 171
click at [379, 350] on span "Save" at bounding box center [387, 351] width 21 height 13
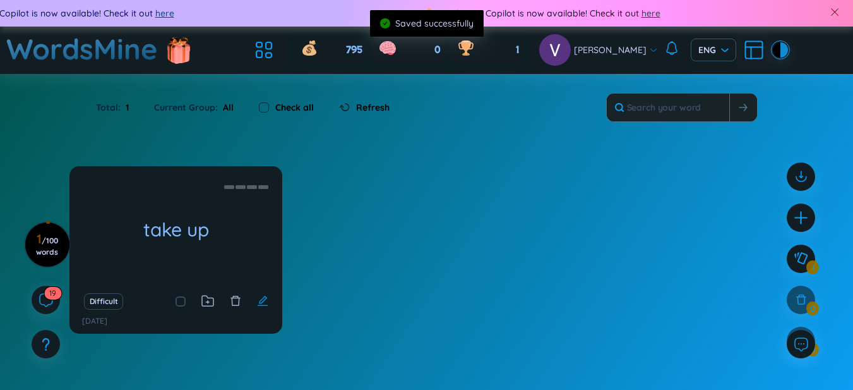
click at [258, 299] on icon "edit" at bounding box center [262, 300] width 11 height 11
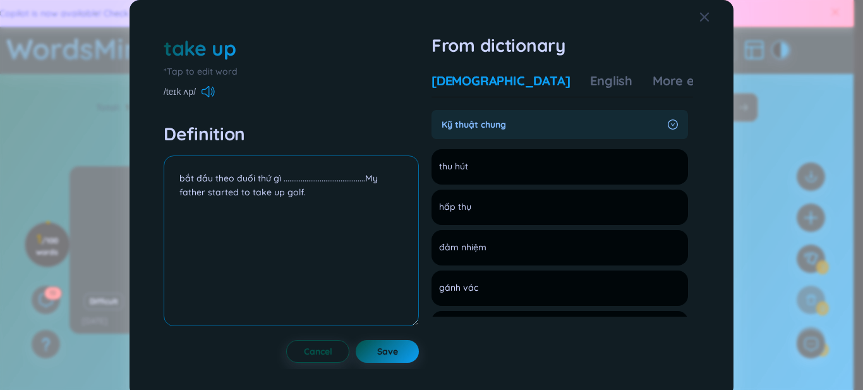
click at [366, 178] on textarea "bắt đầu theo đuổi thứ gì ...........................................My father s…" at bounding box center [291, 240] width 255 height 171
click at [384, 354] on span "Save" at bounding box center [387, 351] width 21 height 13
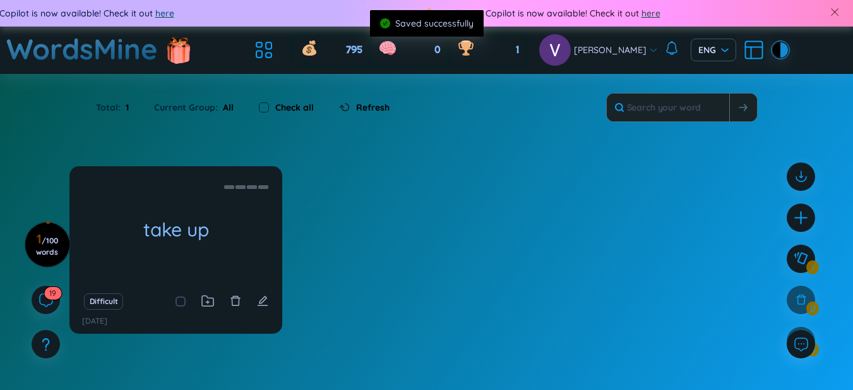
click at [270, 299] on div "Difficult" at bounding box center [176, 301] width 200 height 18
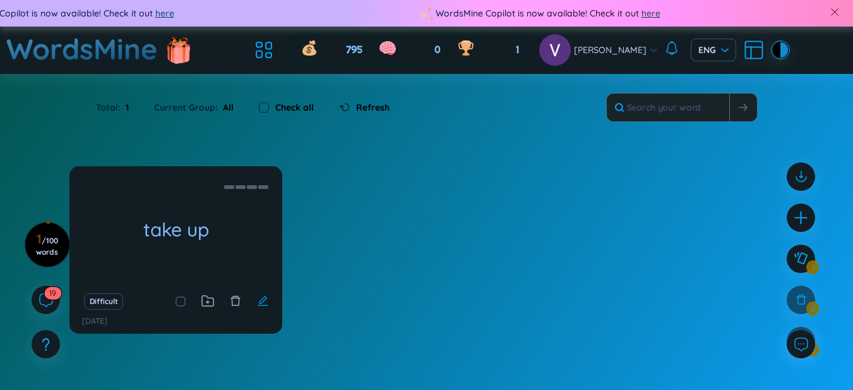
click at [265, 297] on icon "edit" at bounding box center [262, 301] width 10 height 10
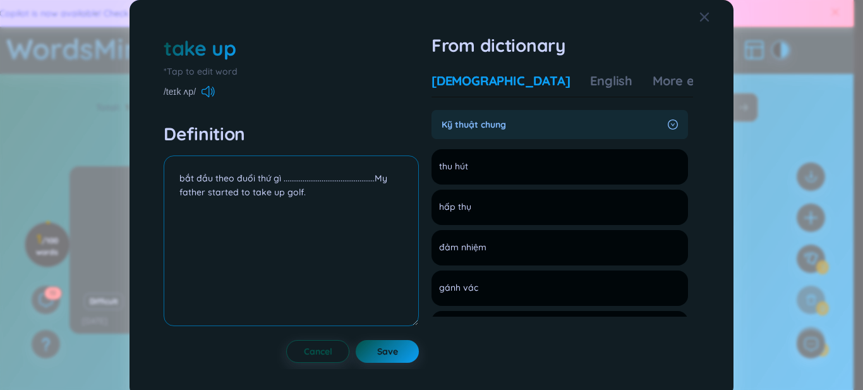
click at [376, 181] on textarea "bắt đầu theo đuổi thứ gì ................................................My fat…" at bounding box center [291, 240] width 255 height 171
click at [377, 347] on span "Save" at bounding box center [387, 351] width 21 height 13
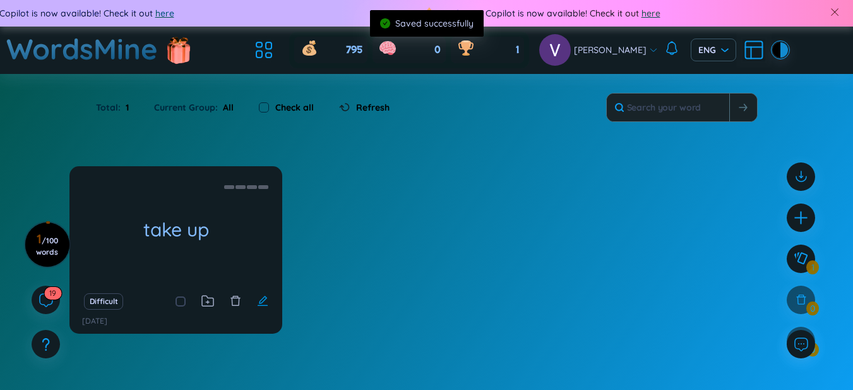
click at [258, 301] on icon "edit" at bounding box center [262, 300] width 11 height 11
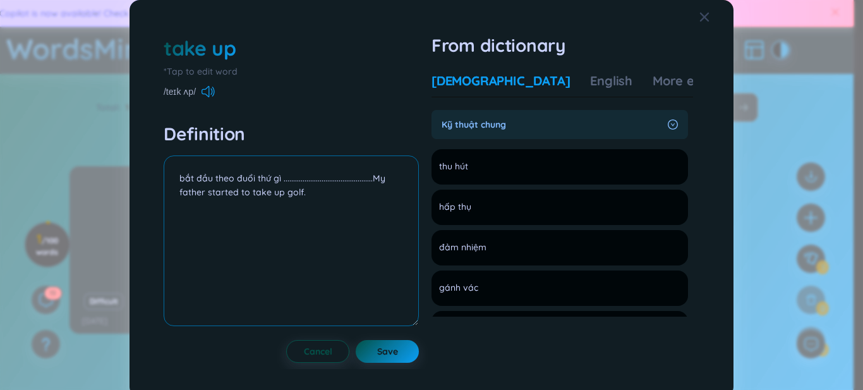
click at [375, 179] on textarea "bắt đầu theo đuổi thứ gì ...............................................My fath…" at bounding box center [291, 240] width 255 height 171
click at [372, 181] on textarea "bắt đầu theo đuổi thứ gì ............................................... My fat…" at bounding box center [291, 240] width 255 height 171
type textarea "bắt đầu theo đuổi thứ gì .............................................. My fath…"
click at [370, 352] on button "Save" at bounding box center [387, 351] width 63 height 23
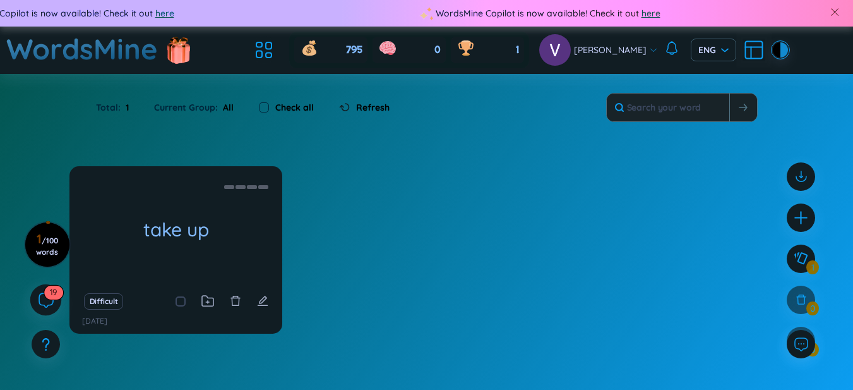
click at [44, 295] on icon at bounding box center [45, 299] width 15 height 15
click at [47, 298] on icon at bounding box center [45, 299] width 15 height 15
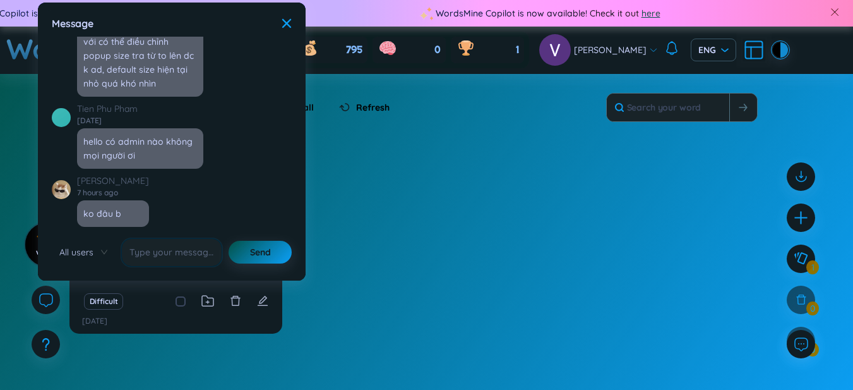
scroll to position [14428, 0]
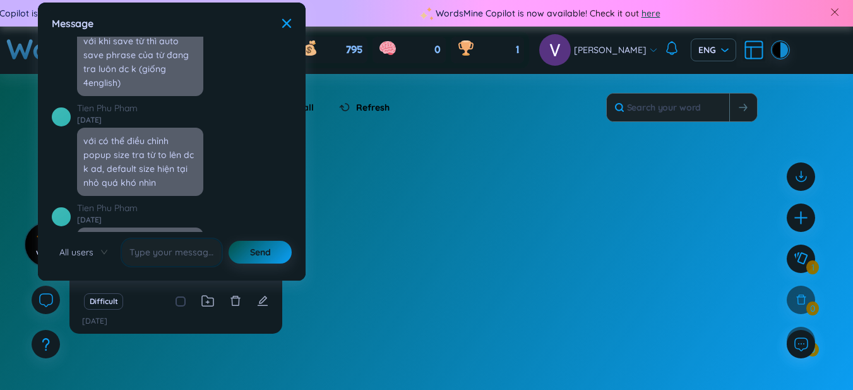
click at [335, 140] on div "Total : 1 Current Group : All Check all Refresh" at bounding box center [427, 114] width 788 height 54
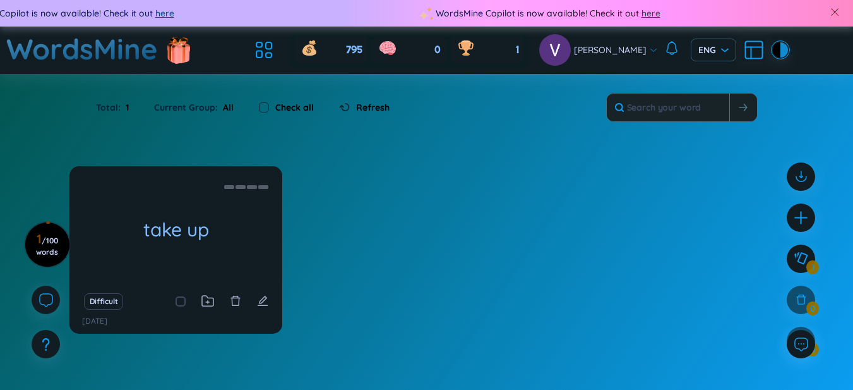
scroll to position [14639, 0]
click at [278, 51] on li at bounding box center [264, 50] width 28 height 28
click at [272, 49] on icon at bounding box center [269, 45] width 6 height 7
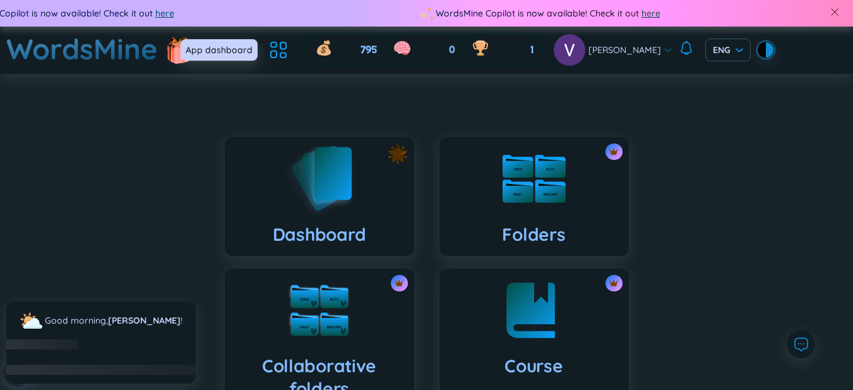
drag, startPoint x: 285, startPoint y: 49, endPoint x: 313, endPoint y: 183, distance: 136.8
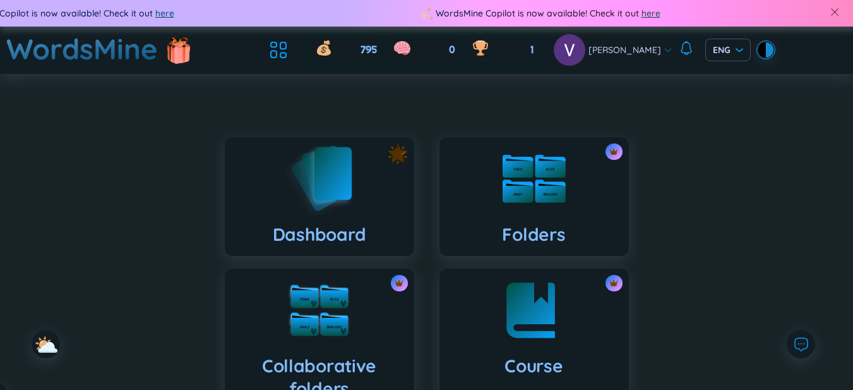
click at [313, 183] on img at bounding box center [319, 178] width 69 height 72
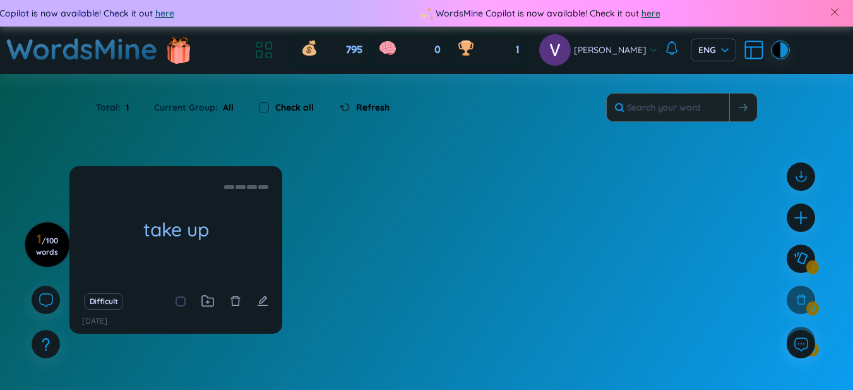
click at [272, 53] on icon at bounding box center [269, 55] width 6 height 5
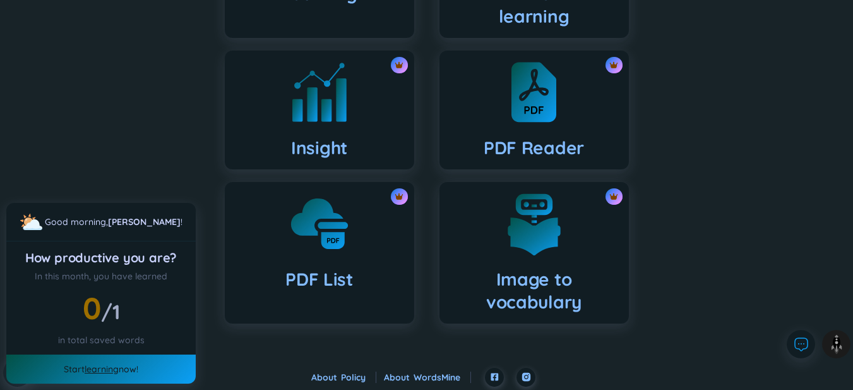
scroll to position [316, 0]
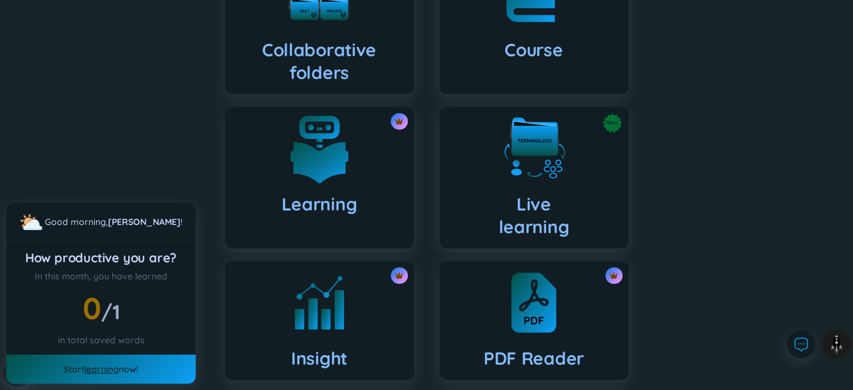
click at [347, 162] on img at bounding box center [319, 148] width 69 height 69
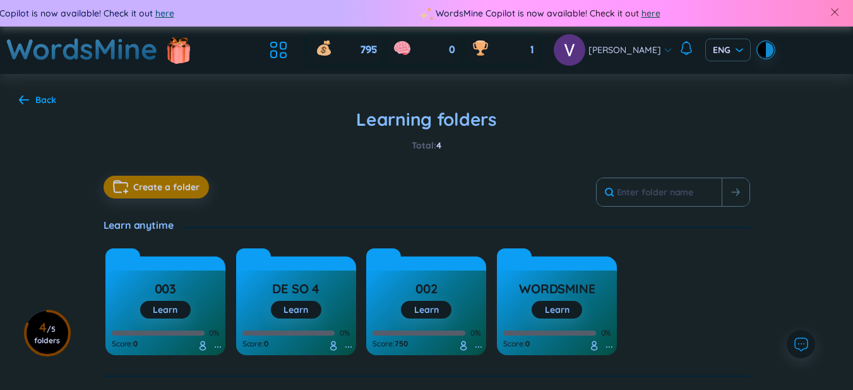
click at [574, 288] on h3 "WordsMine" at bounding box center [557, 292] width 76 height 24
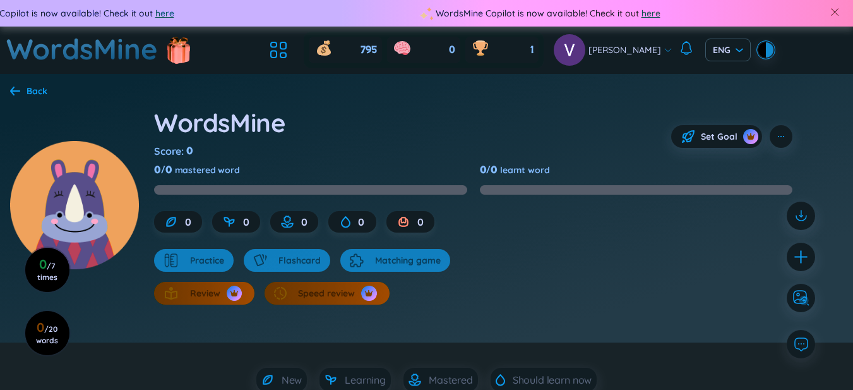
click at [11, 92] on icon at bounding box center [15, 91] width 10 height 9
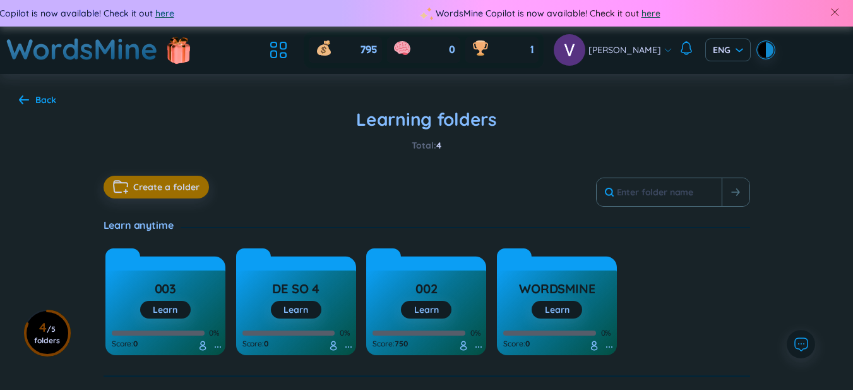
click at [11, 92] on div "Back Learning folders Total : 4 Create a folder Learn anytime 003 Learn 0% Scor…" at bounding box center [426, 235] width 853 height 322
click at [32, 108] on div "Back Learning folders Total : 4 Create a folder Learn anytime 003 Learn 0% Scor…" at bounding box center [426, 235] width 853 height 322
click at [40, 98] on div "Back" at bounding box center [45, 100] width 21 height 14
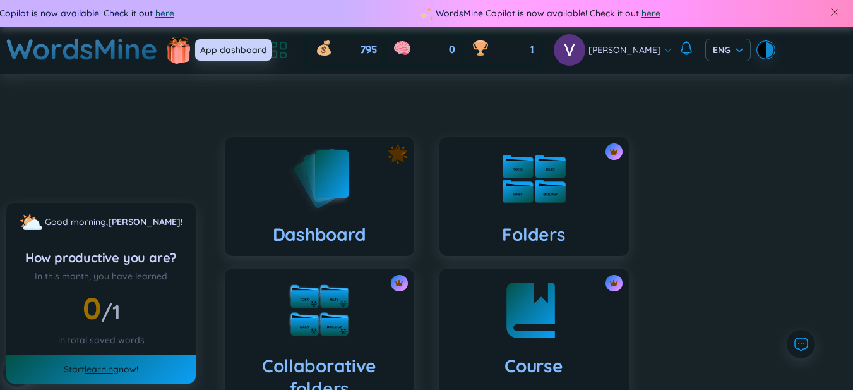
click at [290, 45] on icon at bounding box center [278, 50] width 23 height 23
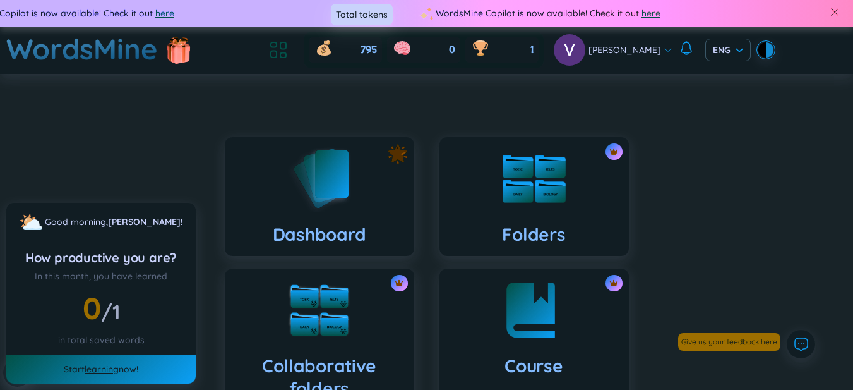
click at [290, 49] on icon at bounding box center [278, 50] width 23 height 23
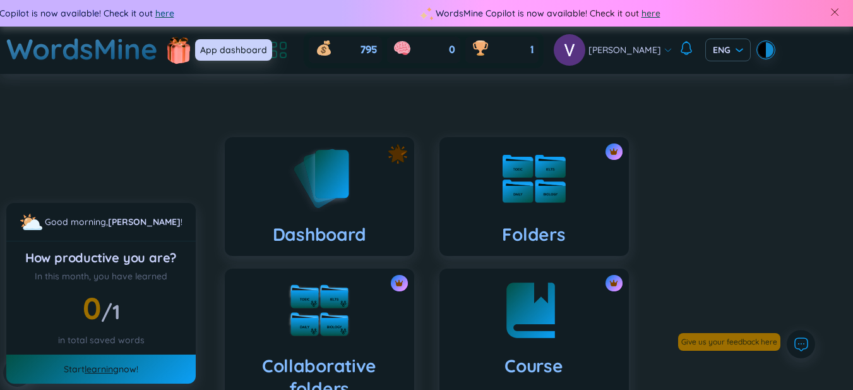
click at [290, 49] on icon at bounding box center [278, 50] width 23 height 23
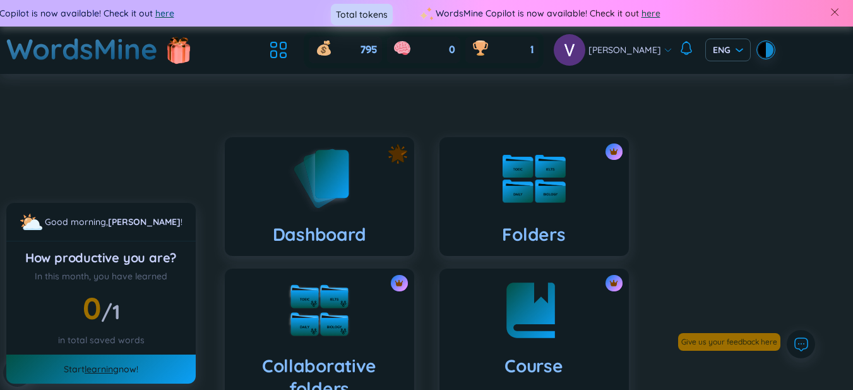
click at [331, 51] on icon at bounding box center [324, 49] width 14 height 11
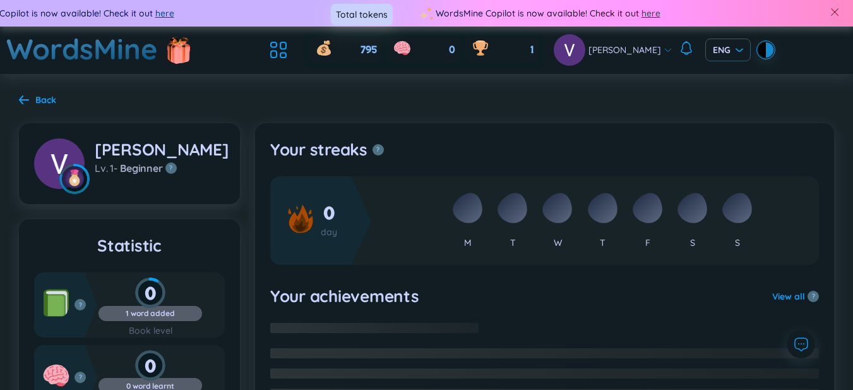
click at [377, 51] on span "795" at bounding box center [369, 50] width 16 height 14
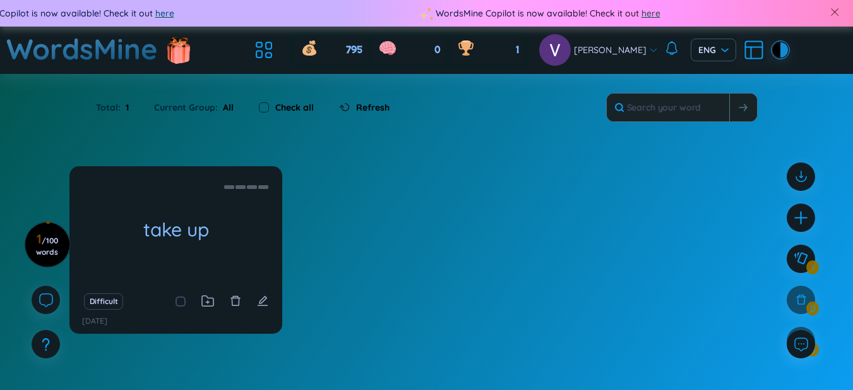
click at [432, 241] on div "take up bắt đầu theo đuổi thứ gì ..............................................…" at bounding box center [426, 257] width 714 height 183
click at [212, 304] on icon at bounding box center [208, 301] width 13 height 12
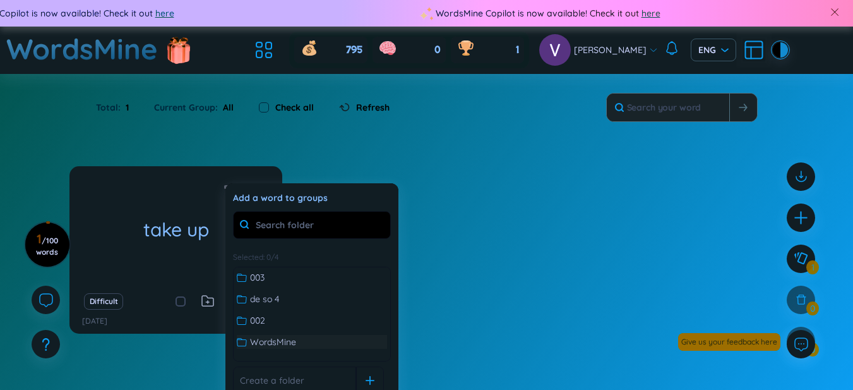
click at [280, 335] on div "003 de so 4 002 WordsMine" at bounding box center [312, 309] width 157 height 85
click at [281, 344] on span "WordsMine" at bounding box center [273, 342] width 46 height 14
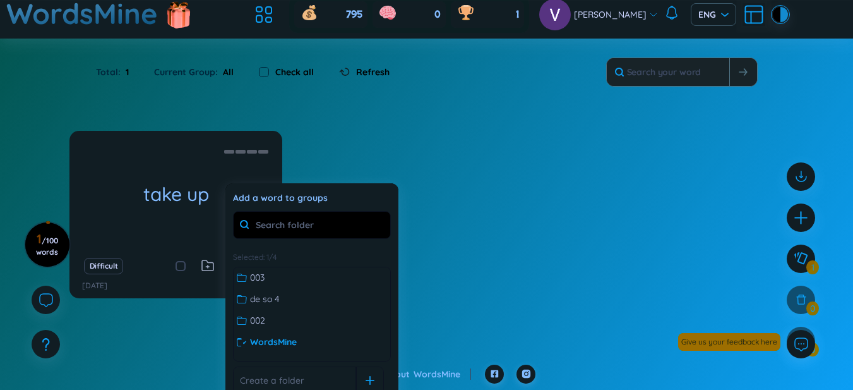
drag, startPoint x: 459, startPoint y: 318, endPoint x: 414, endPoint y: 318, distance: 44.2
click at [457, 318] on div "take up bắt đầu theo đuổi thứ gì ..............................................…" at bounding box center [426, 235] width 853 height 208
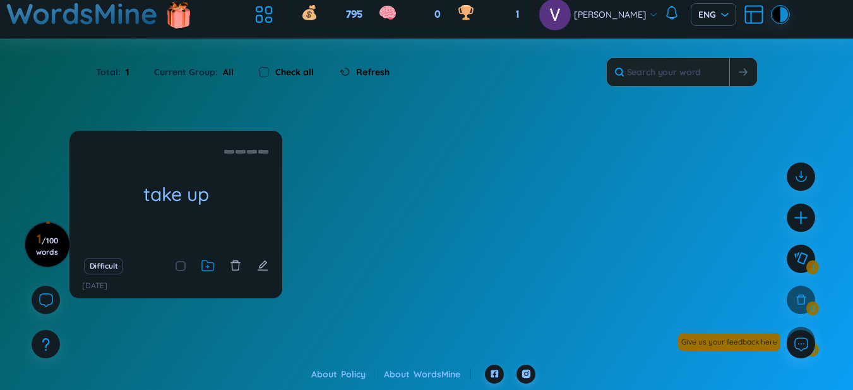
click at [212, 263] on icon at bounding box center [208, 266] width 13 height 12
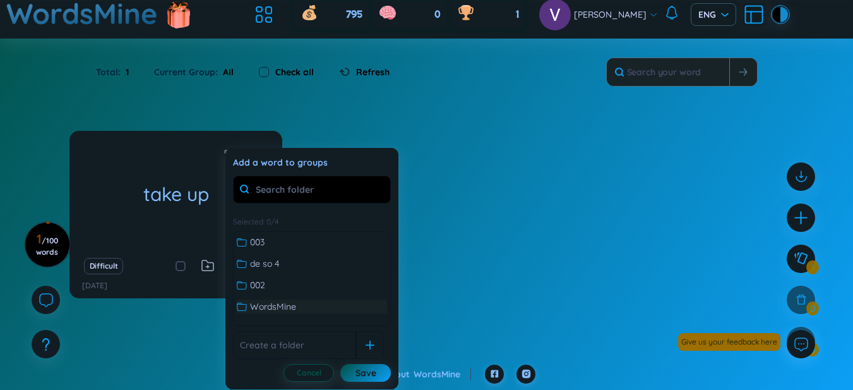
click at [289, 301] on span "WordsMine" at bounding box center [273, 306] width 46 height 14
click at [370, 374] on div "Save" at bounding box center [366, 373] width 21 height 14
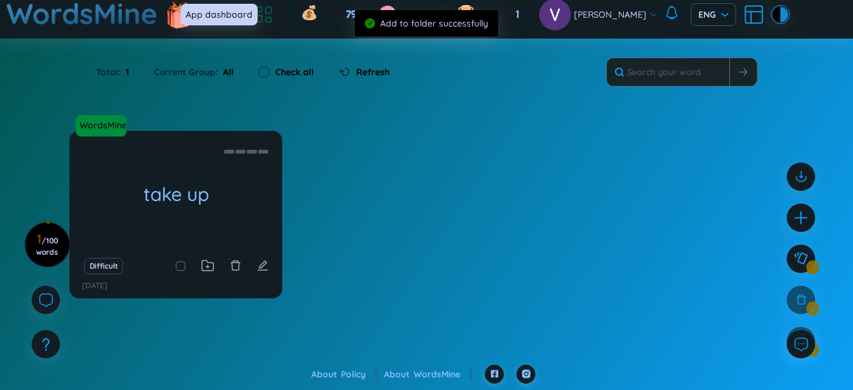
click at [275, 20] on icon at bounding box center [264, 14] width 23 height 23
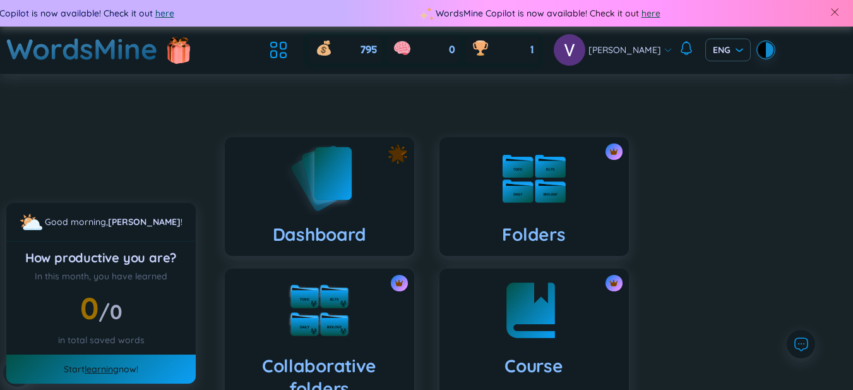
click at [378, 195] on div "Dashboard" at bounding box center [320, 196] width 190 height 119
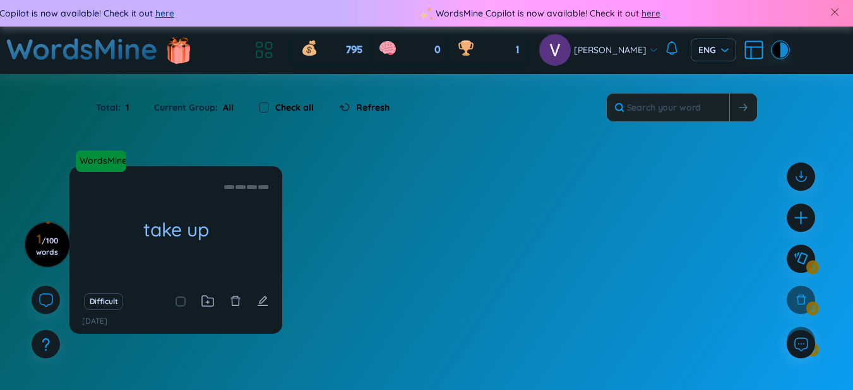
click at [273, 49] on icon at bounding box center [264, 50] width 23 height 23
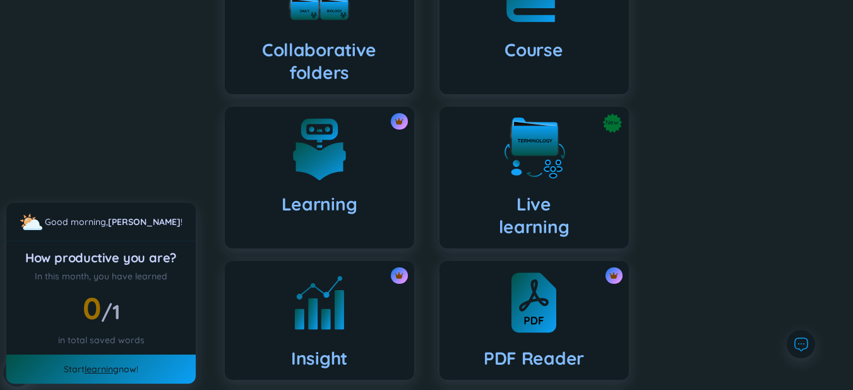
scroll to position [421, 0]
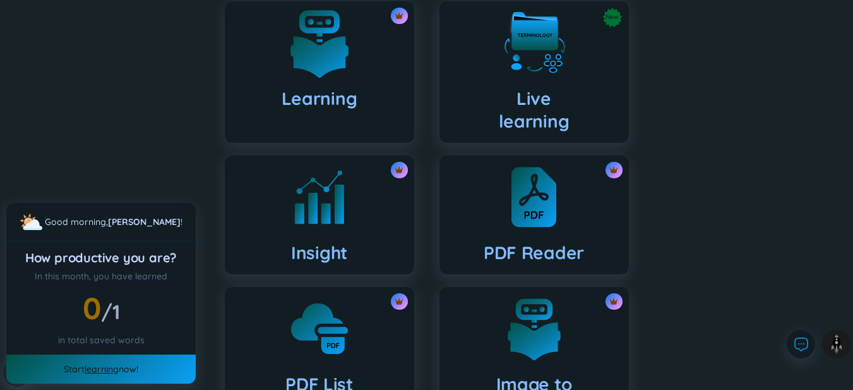
click at [331, 83] on div "Learning" at bounding box center [320, 72] width 190 height 142
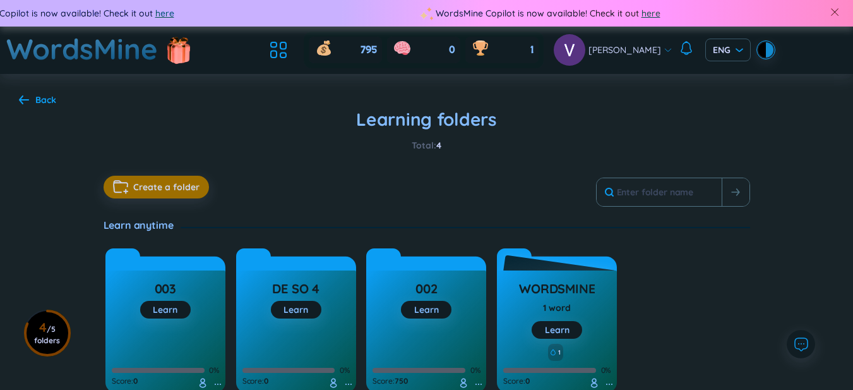
click at [565, 287] on h3 "WordsMine" at bounding box center [557, 292] width 76 height 24
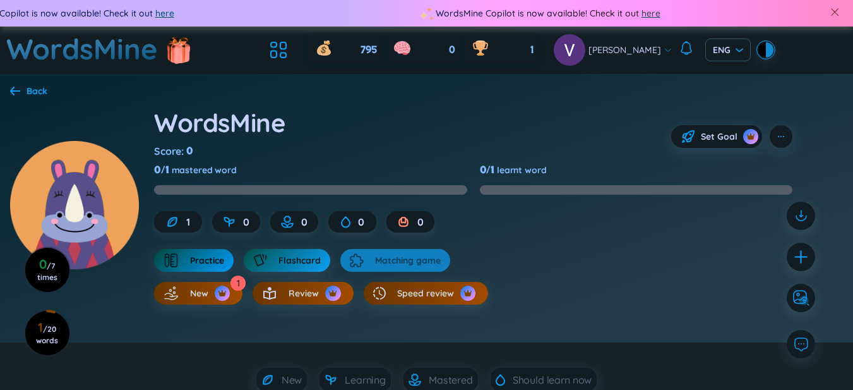
click at [196, 265] on span "Practice" at bounding box center [207, 260] width 34 height 13
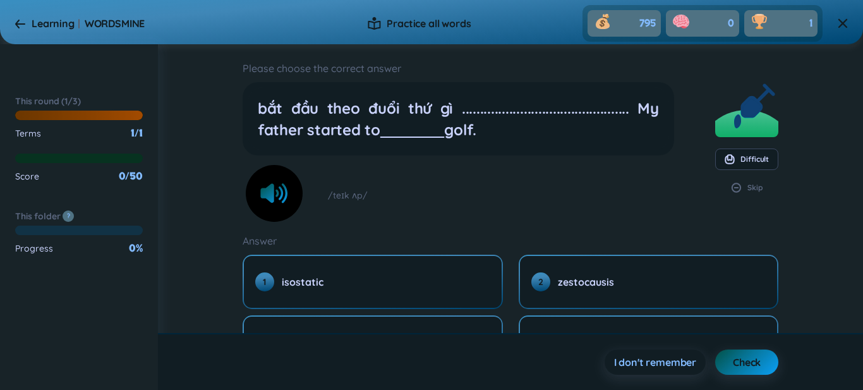
scroll to position [78, 0]
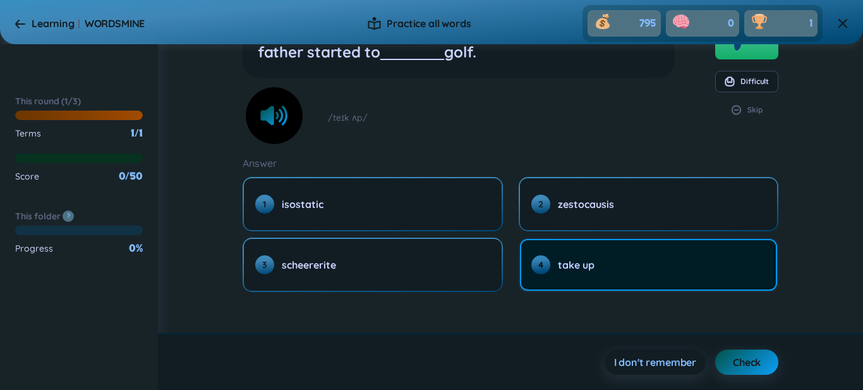
click at [527, 255] on button "4 take up" at bounding box center [649, 265] width 258 height 52
click at [636, 251] on button "4 take up" at bounding box center [649, 265] width 258 height 52
click at [575, 259] on span "take up" at bounding box center [576, 265] width 37 height 14
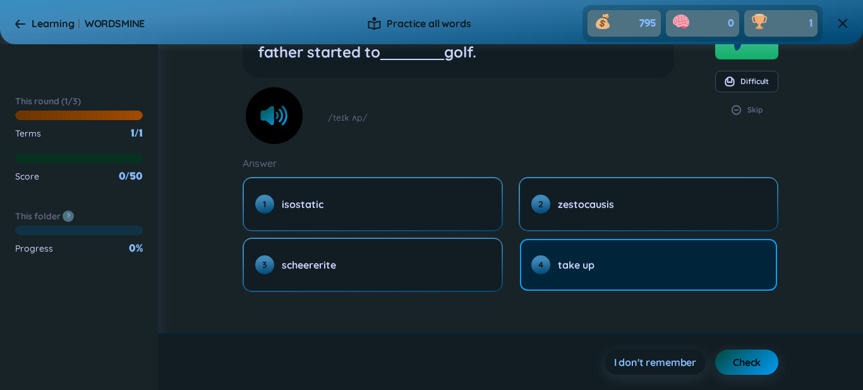
click at [750, 357] on span "Check" at bounding box center [747, 362] width 28 height 14
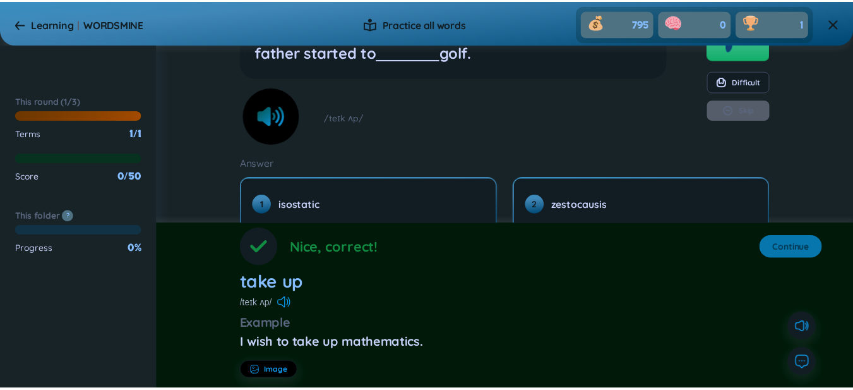
scroll to position [0, 0]
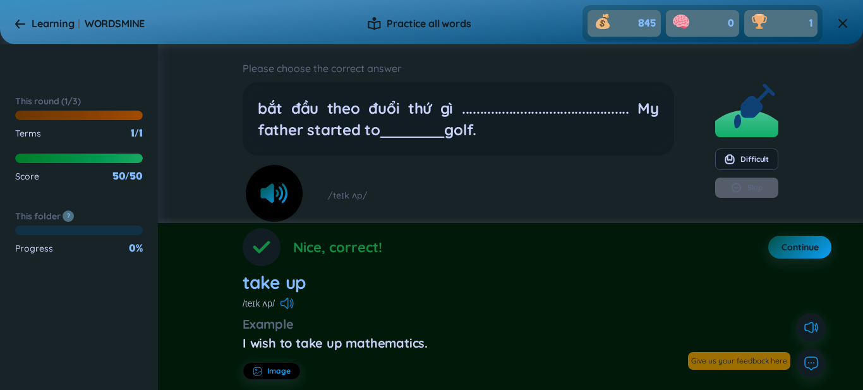
click at [286, 298] on icon at bounding box center [286, 303] width 13 height 11
click at [399, 202] on div "/teɪk ʌp/" at bounding box center [458, 195] width 431 height 54
click at [323, 231] on div "Nice, correct!" at bounding box center [313, 247] width 140 height 38
click at [792, 256] on button "Continue" at bounding box center [799, 247] width 63 height 23
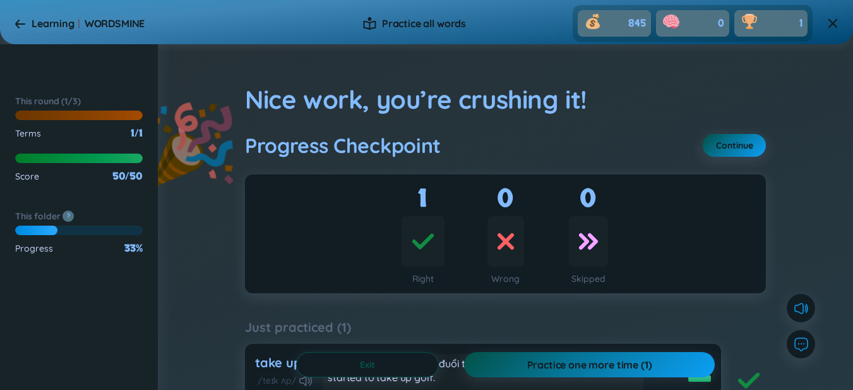
scroll to position [105, 0]
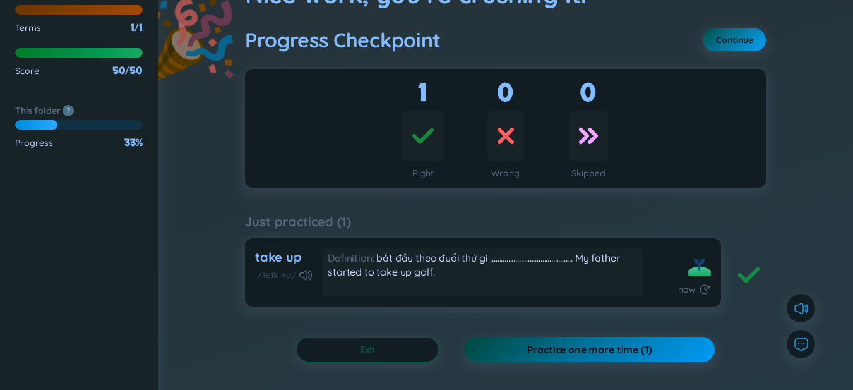
click at [629, 351] on span "Practice one more time (1)" at bounding box center [589, 349] width 125 height 14
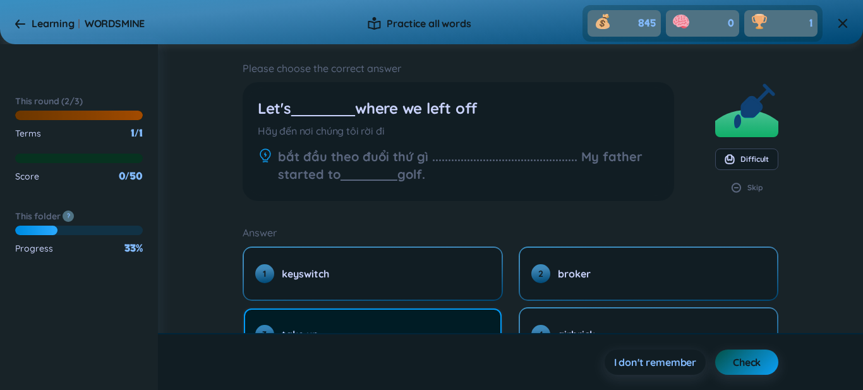
click at [342, 314] on button "3 take up" at bounding box center [373, 334] width 258 height 52
click at [310, 324] on button "3 take up" at bounding box center [373, 334] width 258 height 52
click at [443, 328] on button "3 take up" at bounding box center [373, 334] width 258 height 52
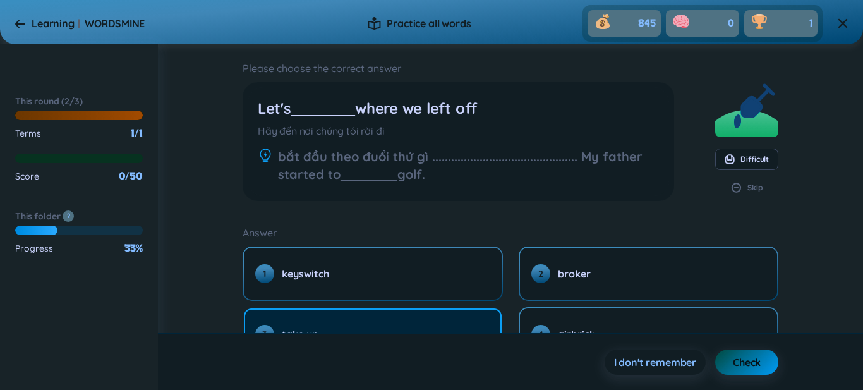
click at [733, 363] on span "Check" at bounding box center [747, 362] width 28 height 14
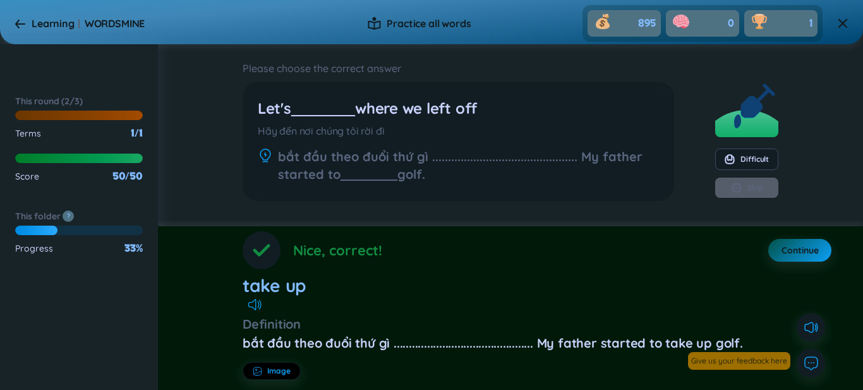
click at [488, 116] on div "Let's where we left off" at bounding box center [458, 107] width 401 height 21
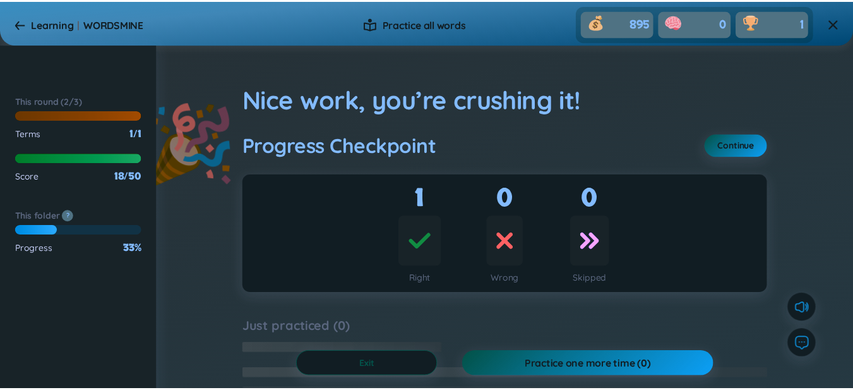
scroll to position [105, 0]
